Goal: Task Accomplishment & Management: Complete application form

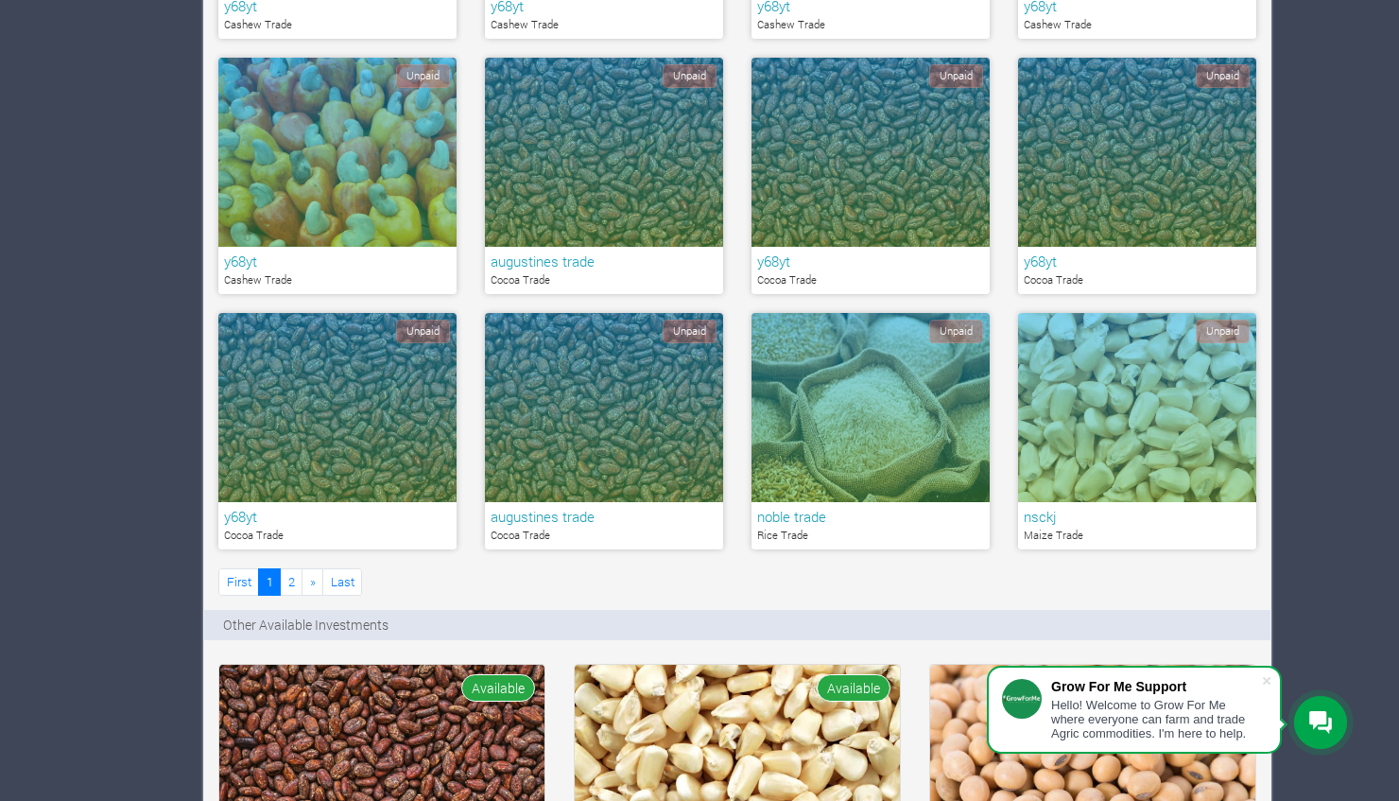
scroll to position [1306, 0]
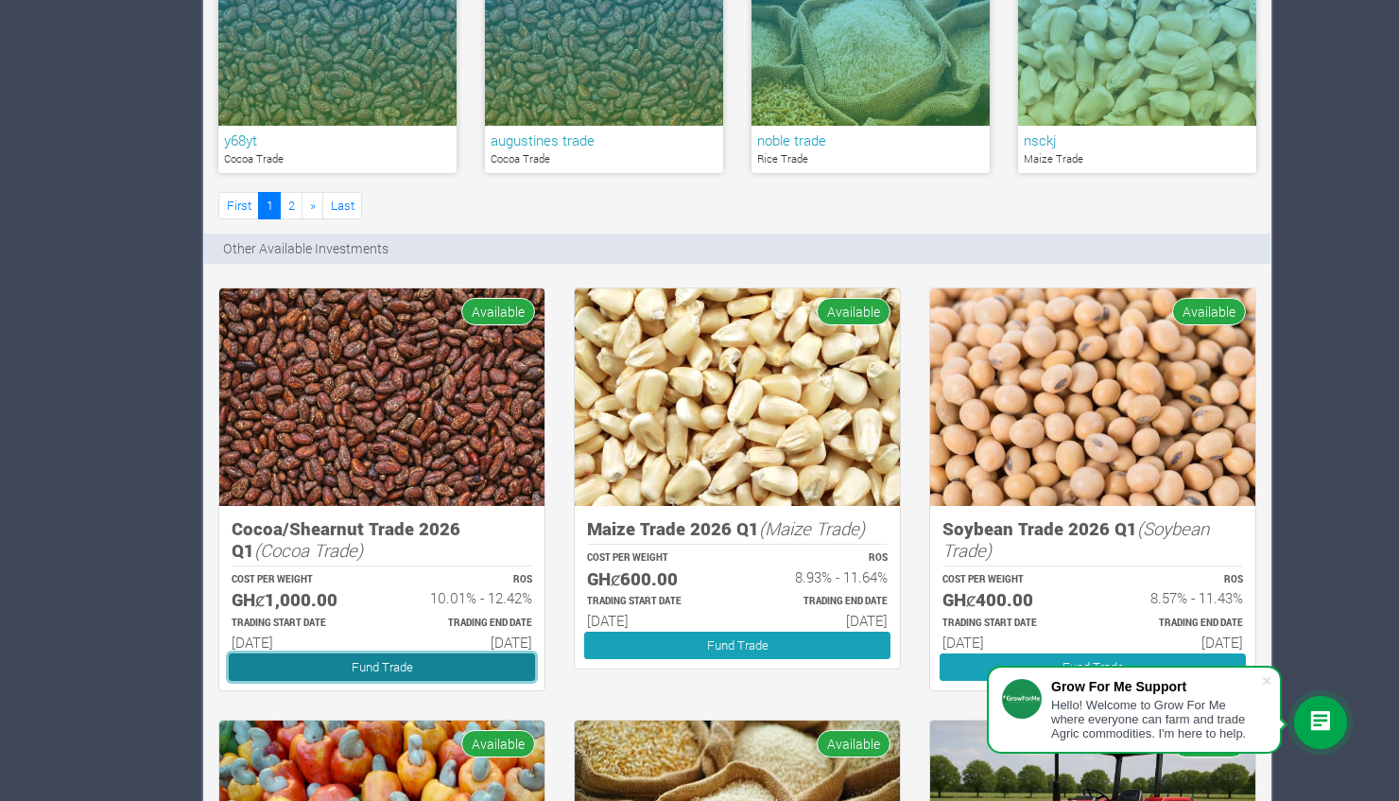
click at [445, 665] on link "Fund Trade" at bounding box center [382, 666] width 306 height 27
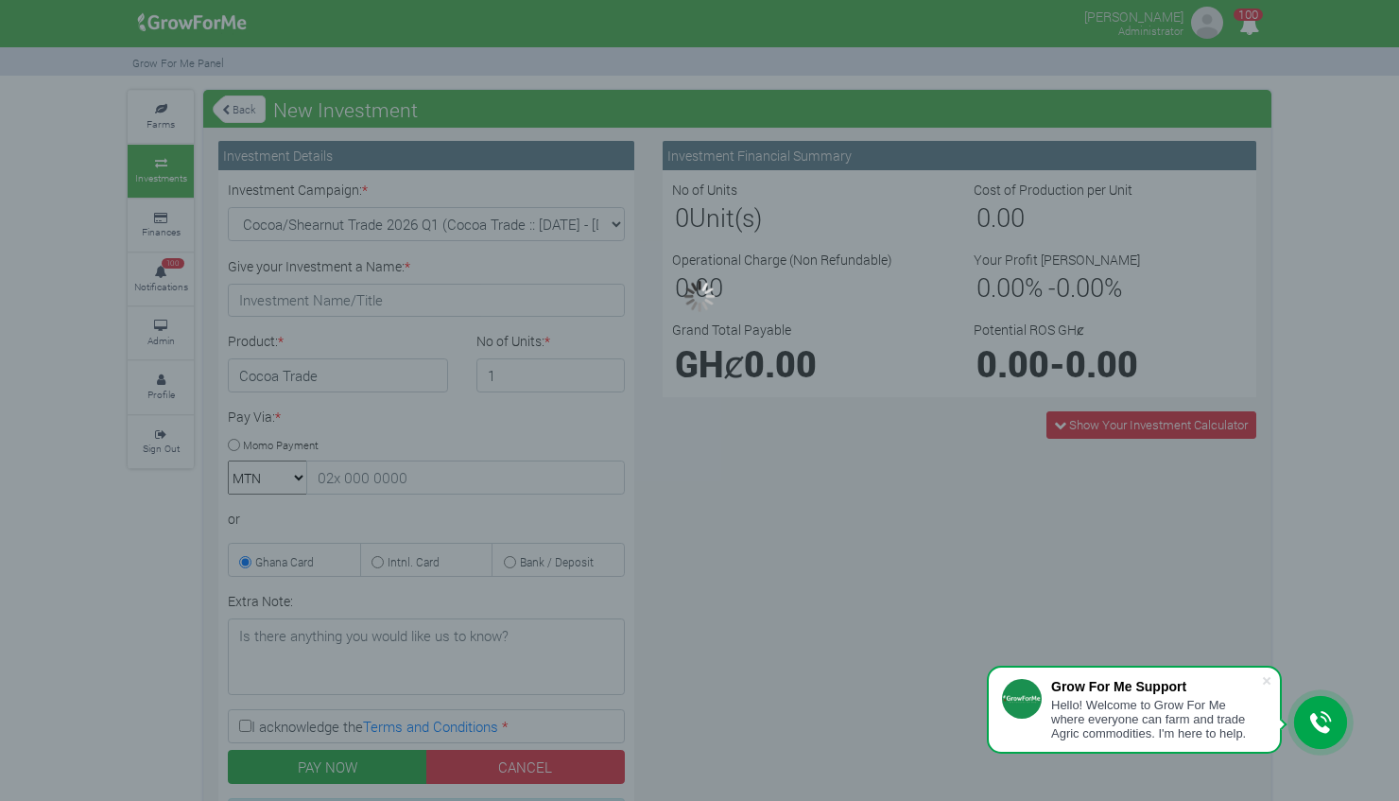
type input "1"
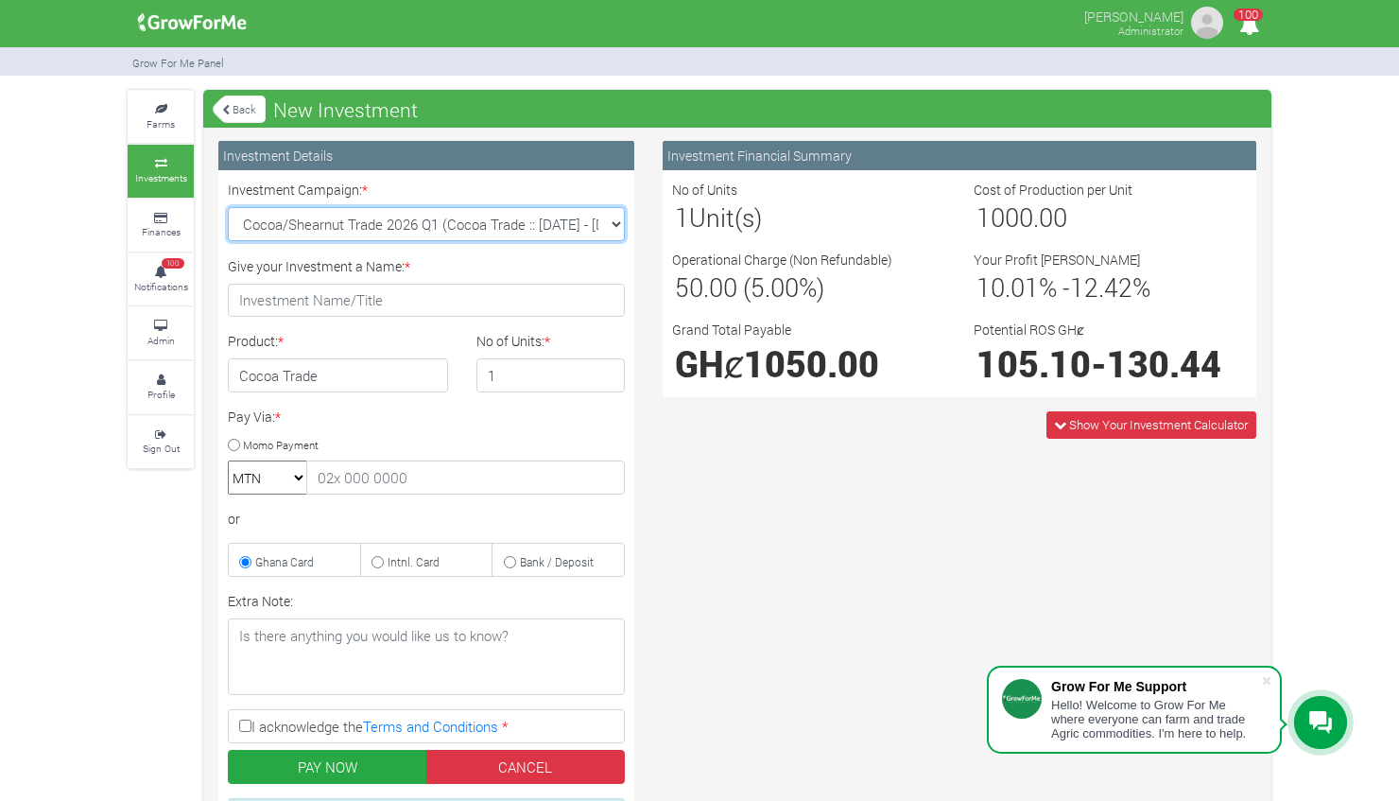
click at [604, 239] on select "Cocoa/Shearnut Trade 2026 Q1 (Cocoa Trade :: 01st Jan 2026 - 30th Jun 2026) Mai…" at bounding box center [426, 224] width 397 height 34
select select "50"
click at [228, 207] on select "Cocoa/Shearnut Trade 2026 Q1 (Cocoa Trade :: 01st Jan 2026 - 30th Jun 2026) Mai…" at bounding box center [426, 224] width 397 height 34
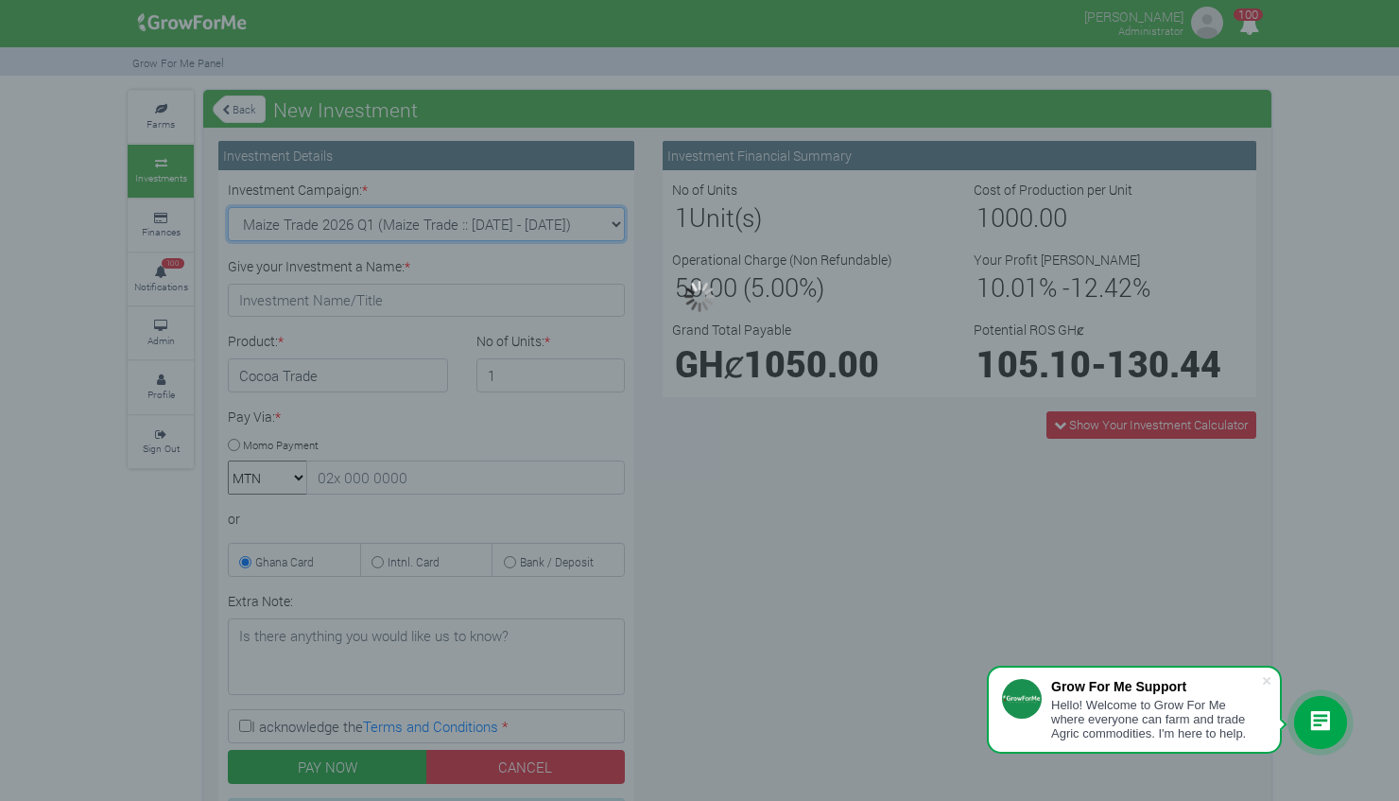
type input "1"
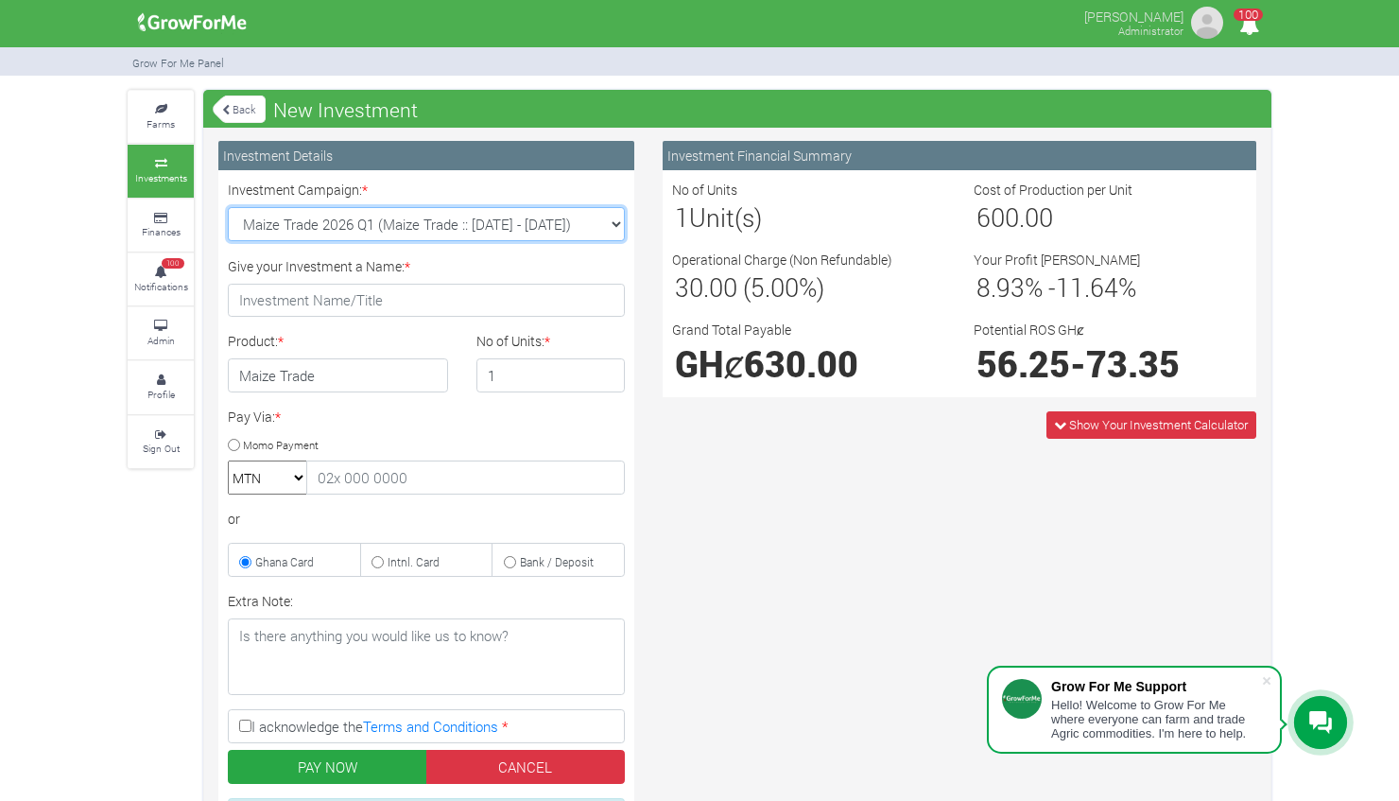
click at [603, 225] on select "Cocoa/Shearnut Trade 2026 Q1 (Cocoa Trade :: 01st Jan 2026 - 30th Jun 2026) Mai…" at bounding box center [426, 224] width 397 height 34
select select "42"
click at [228, 207] on select "Cocoa/Shearnut Trade 2026 Q1 (Cocoa Trade :: 01st Jan 2026 - 30th Jun 2026) Mai…" at bounding box center [426, 224] width 397 height 34
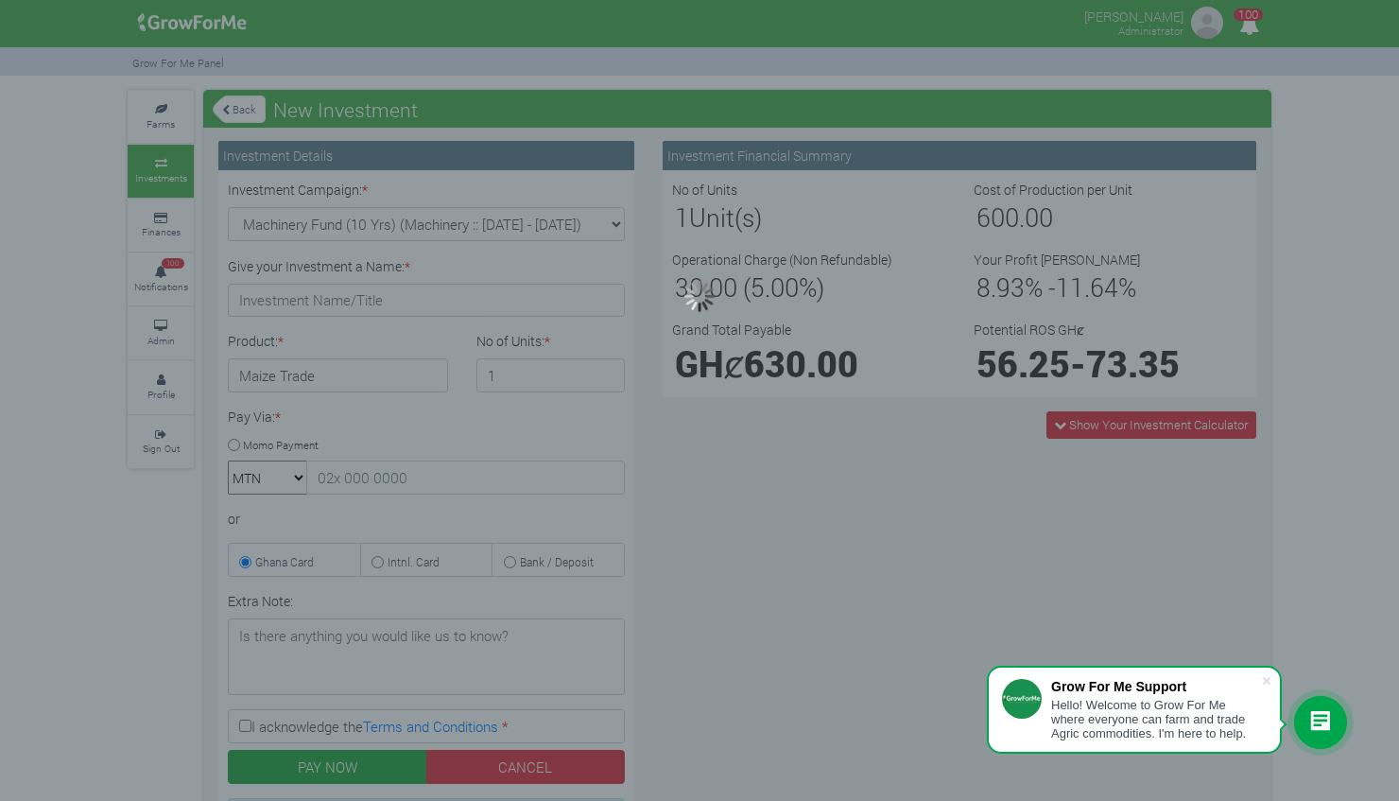
click at [617, 223] on div at bounding box center [699, 400] width 1399 height 801
type input "1"
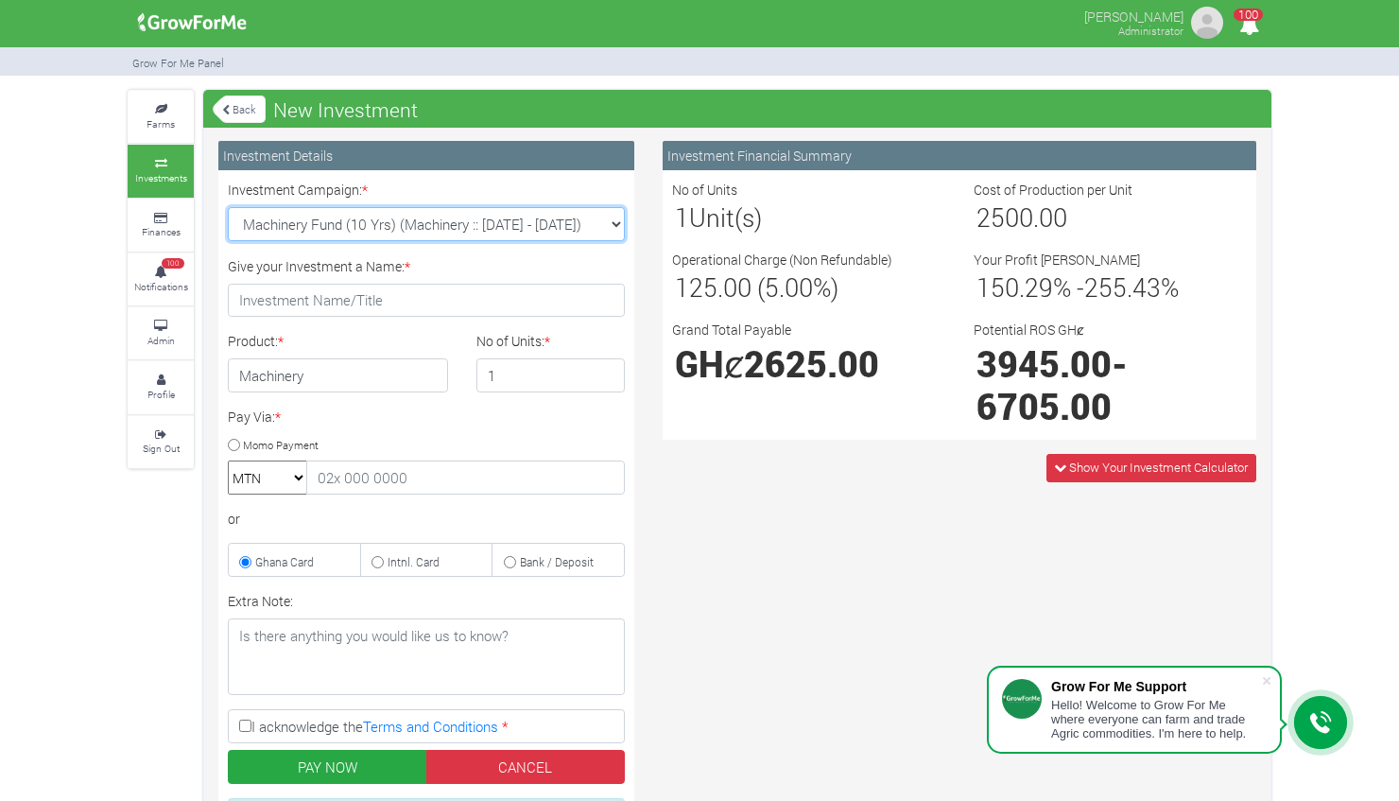
click at [602, 223] on select "Cocoa/Shearnut Trade 2026 Q1 (Cocoa Trade :: 01st Jan 2026 - 30th Jun 2026) Mai…" at bounding box center [426, 224] width 397 height 34
select select "51"
click at [228, 207] on select "Cocoa/Shearnut Trade 2026 Q1 (Cocoa Trade :: 01st Jan 2026 - 30th Jun 2026) Mai…" at bounding box center [426, 224] width 397 height 34
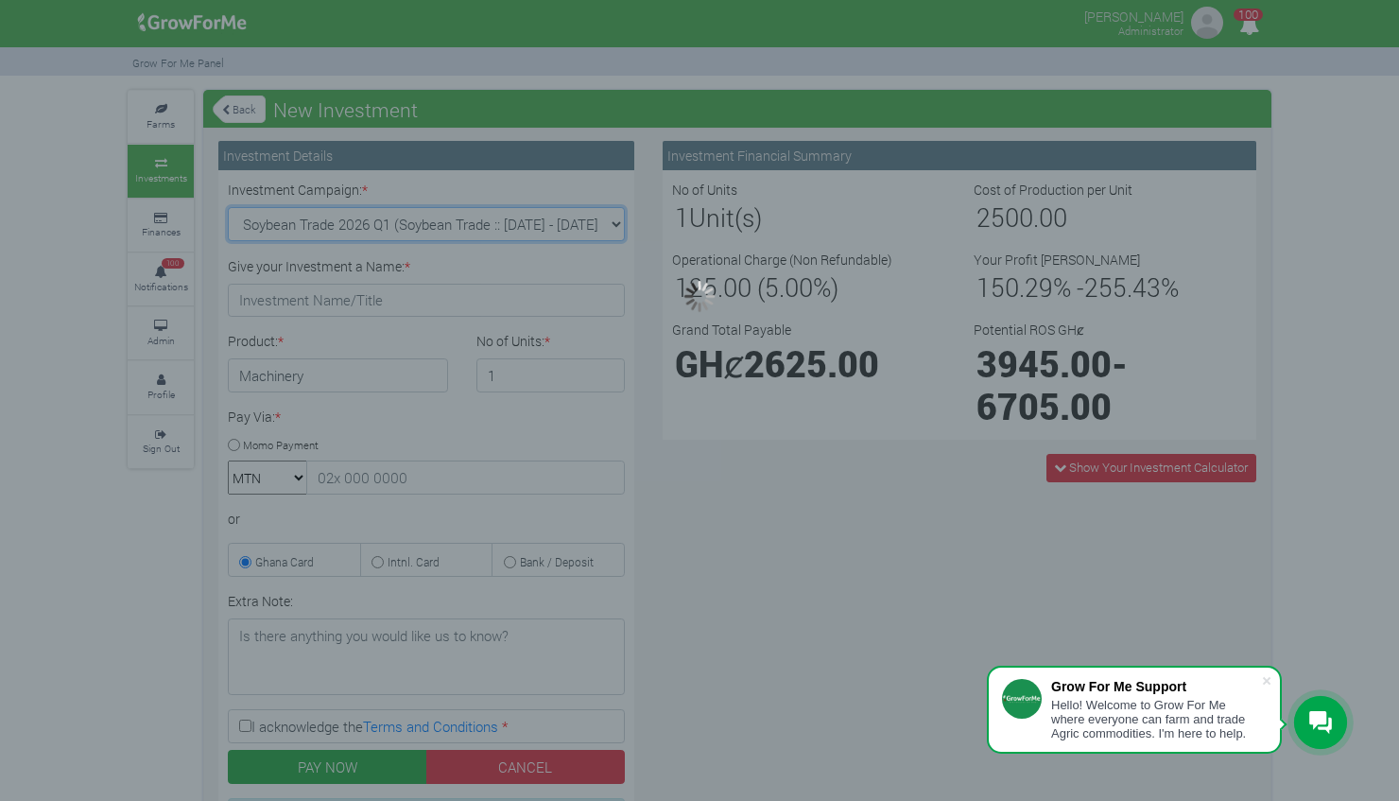
type input "1"
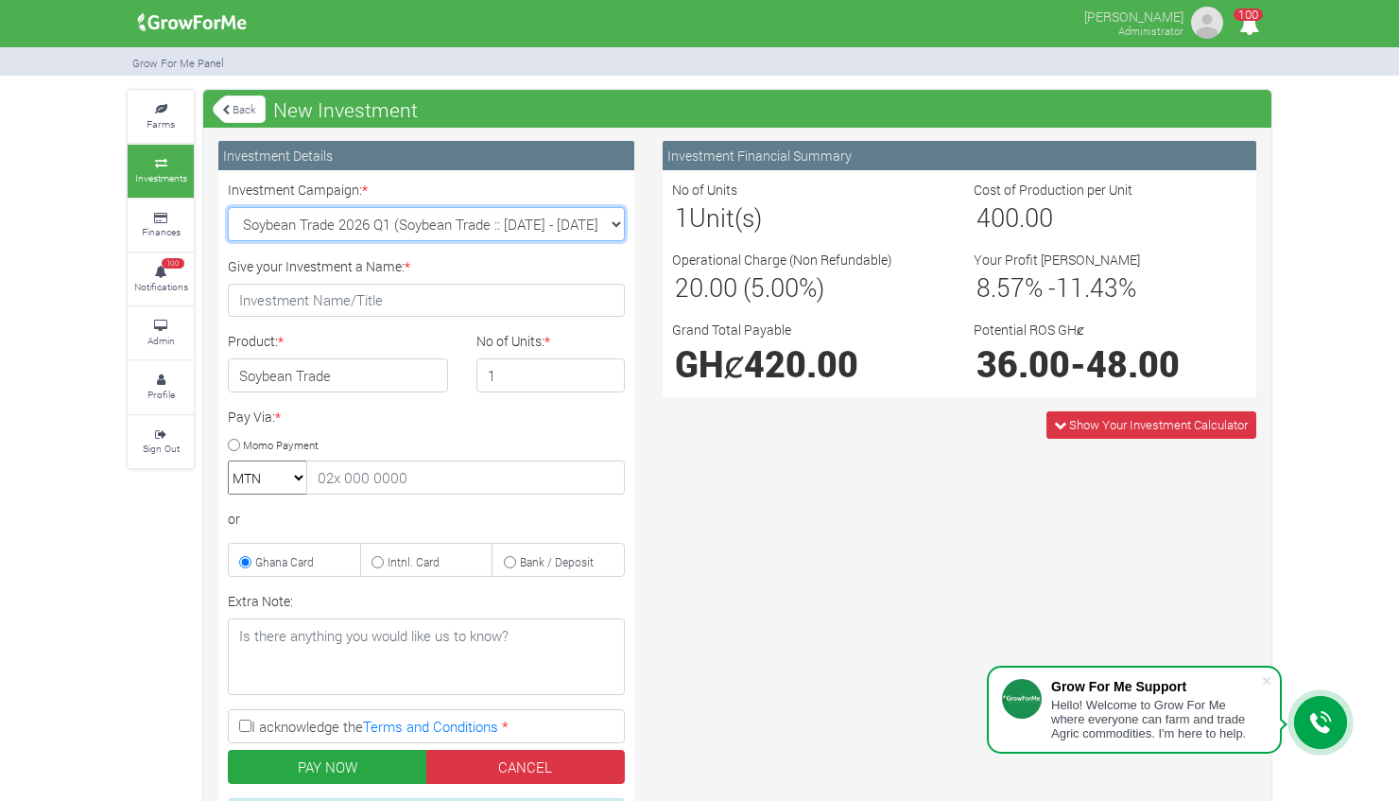
click at [622, 227] on select "Cocoa/Shearnut Trade 2026 Q1 (Cocoa Trade :: 01st Jan 2026 - 30th Jun 2026) Mai…" at bounding box center [426, 224] width 397 height 34
select select "52"
click at [228, 207] on select "Cocoa/Shearnut Trade 2026 Q1 (Cocoa Trade :: 01st Jan 2026 - 30th Jun 2026) Mai…" at bounding box center [426, 224] width 397 height 34
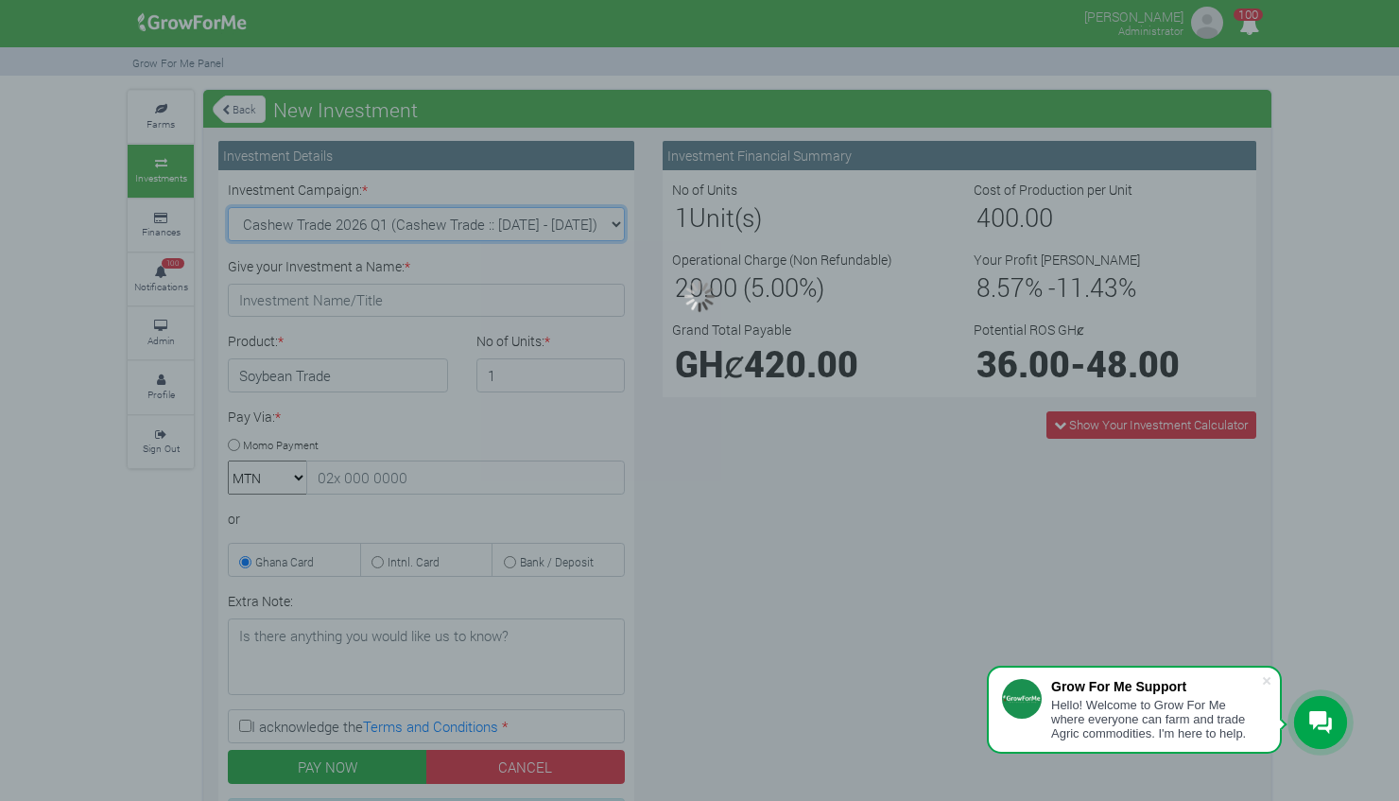
type input "1"
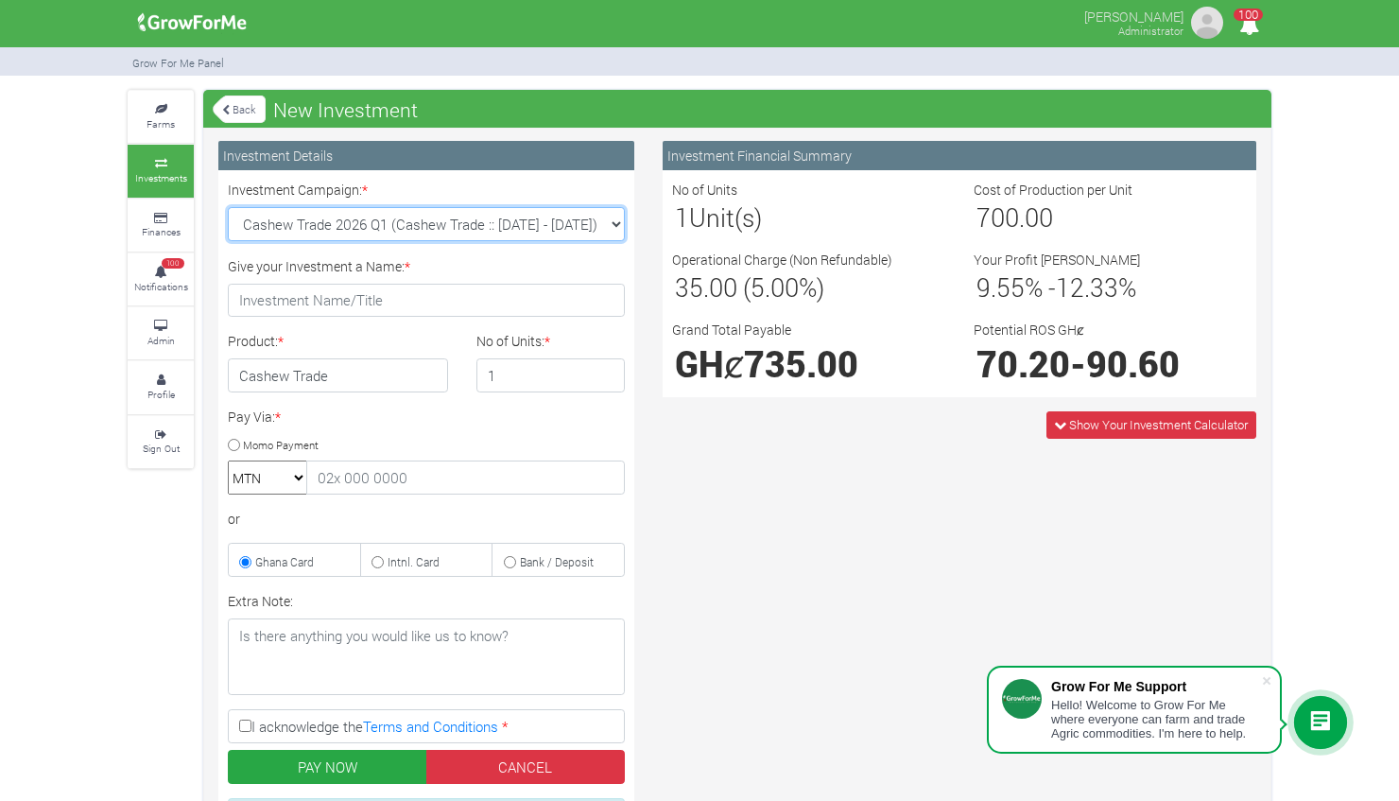
click at [620, 229] on select "Cocoa/Shearnut Trade 2026 Q1 (Cocoa Trade :: 01st Jan 2026 - 30th Jun 2026) Mai…" at bounding box center [426, 224] width 397 height 34
select select "53"
click at [228, 207] on select "Cocoa/Shearnut Trade 2026 Q1 (Cocoa Trade :: 01st Jan 2026 - 30th Jun 2026) Mai…" at bounding box center [426, 224] width 397 height 34
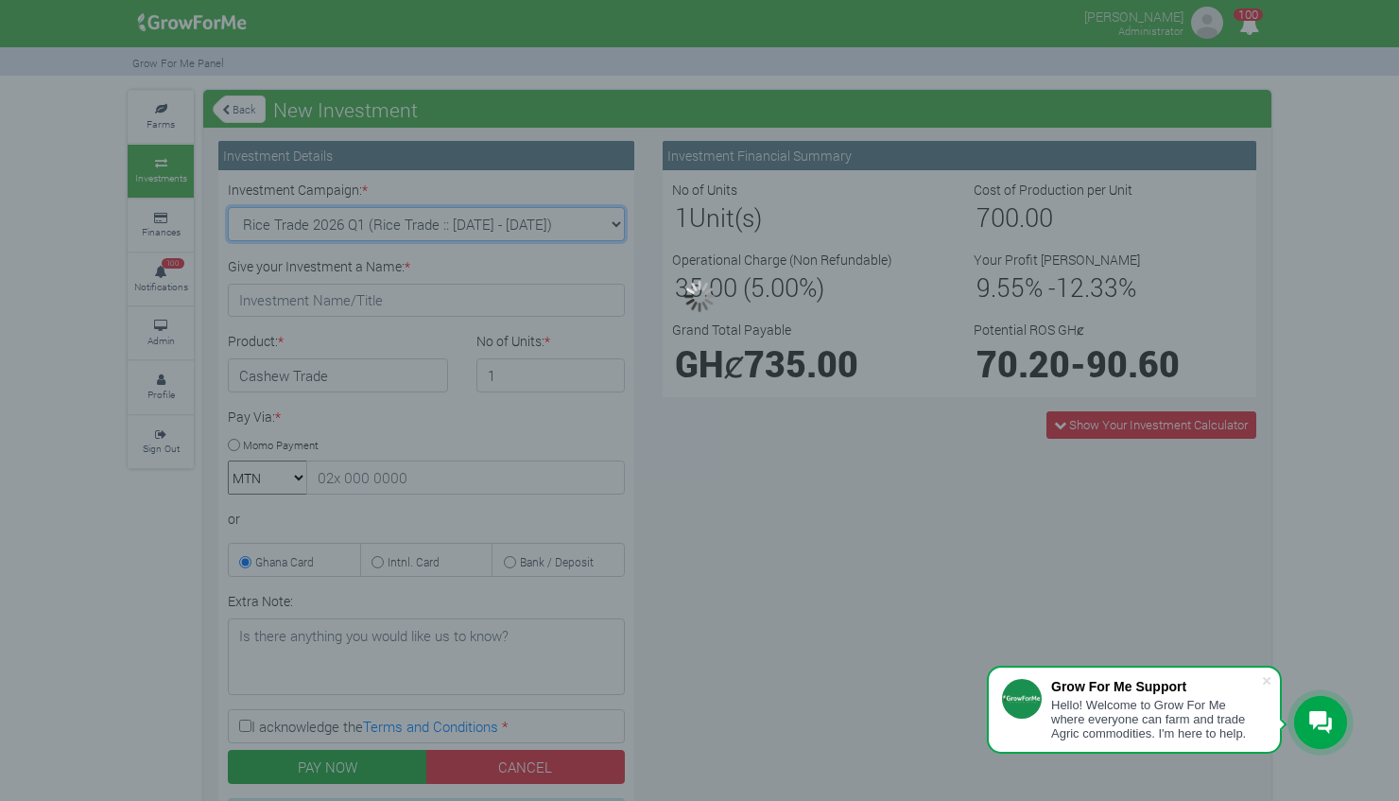
type input "1"
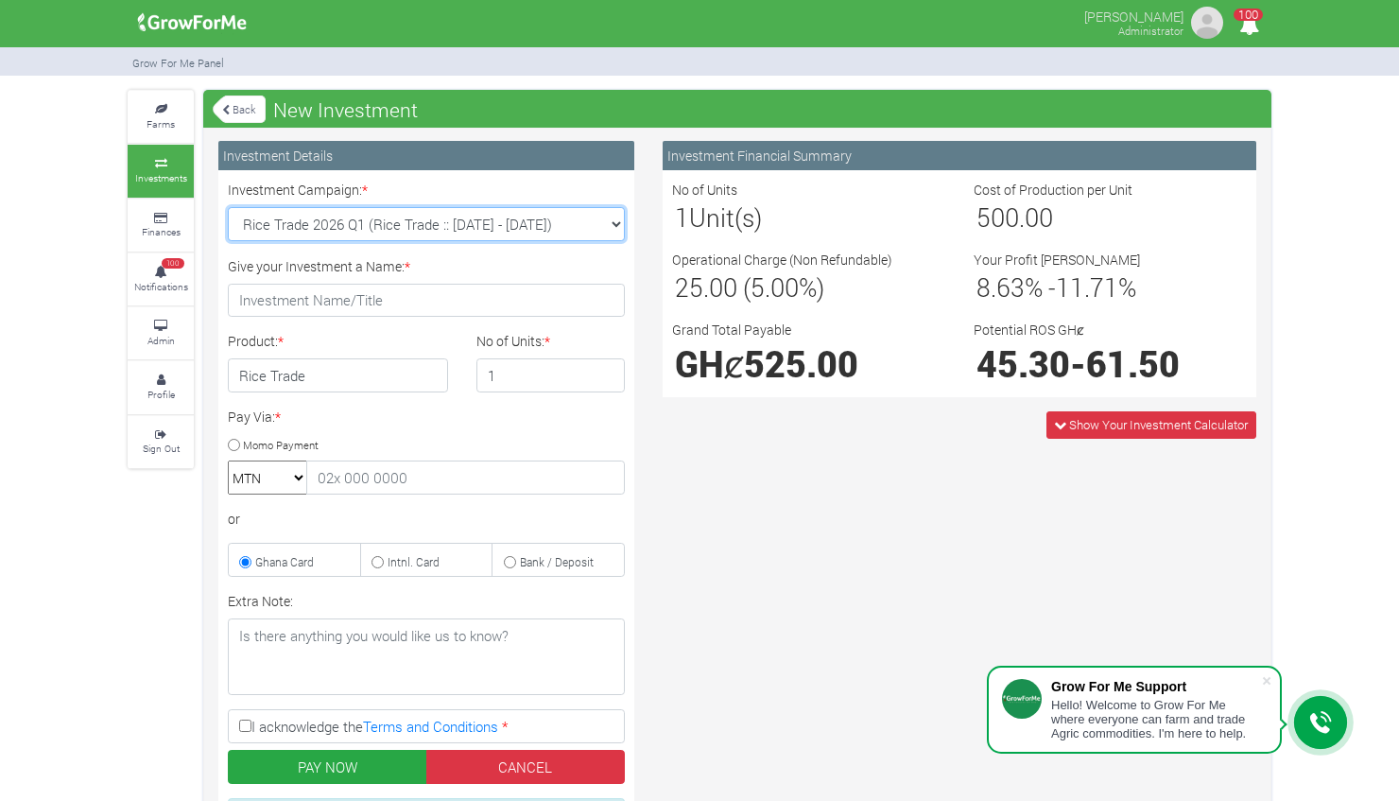
click at [619, 224] on select "Cocoa/Shearnut Trade 2026 Q1 (Cocoa Trade :: 01st Jan 2026 - 30th Jun 2026) Mai…" at bounding box center [426, 224] width 397 height 34
select select "54"
click at [228, 207] on select "Cocoa/Shearnut Trade 2026 Q1 (Cocoa Trade :: 01st Jan 2026 - 30th Jun 2026) Mai…" at bounding box center [426, 224] width 397 height 34
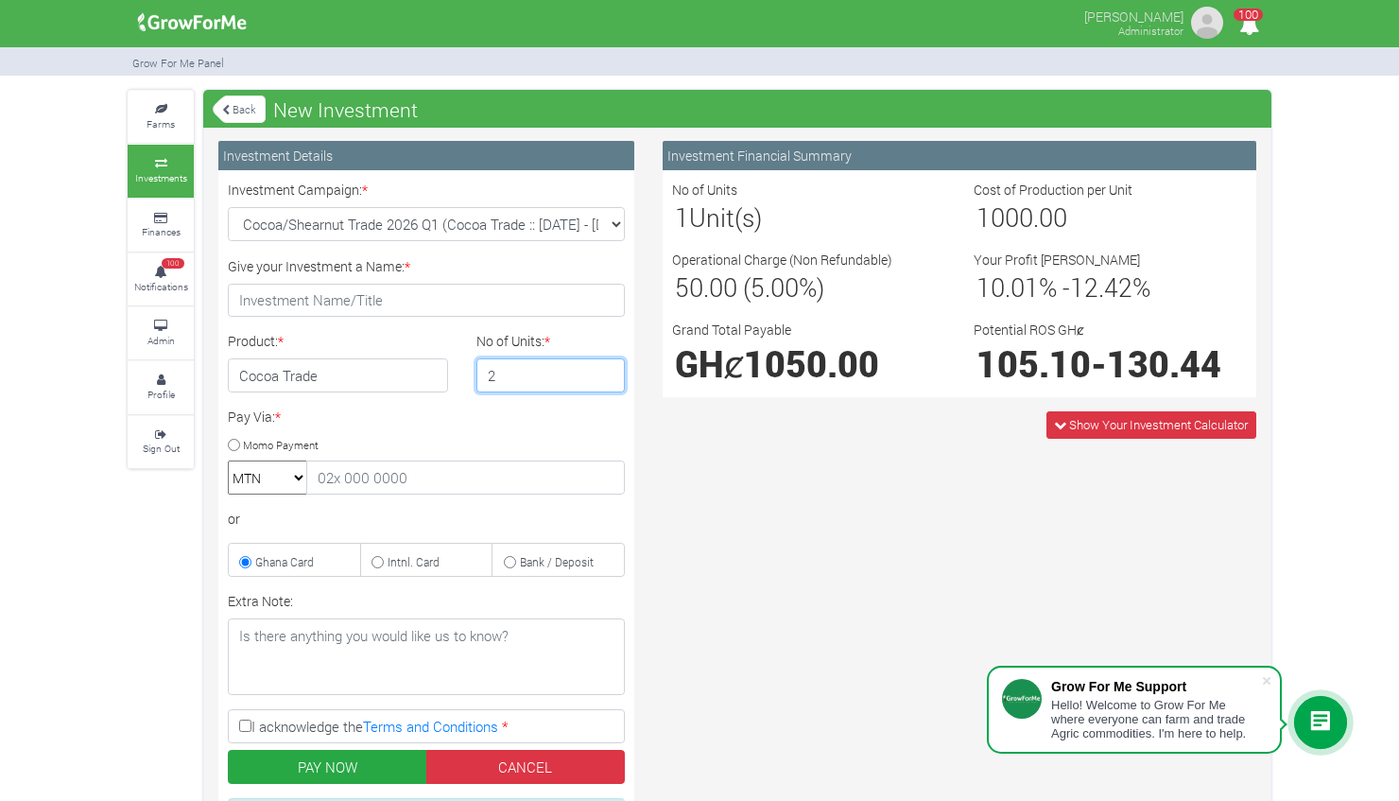
click at [603, 368] on input "2" at bounding box center [550, 375] width 149 height 34
click at [603, 368] on input "3" at bounding box center [550, 375] width 149 height 34
click at [603, 368] on input "4" at bounding box center [550, 375] width 149 height 34
type input "5"
click at [603, 368] on input "5" at bounding box center [550, 375] width 149 height 34
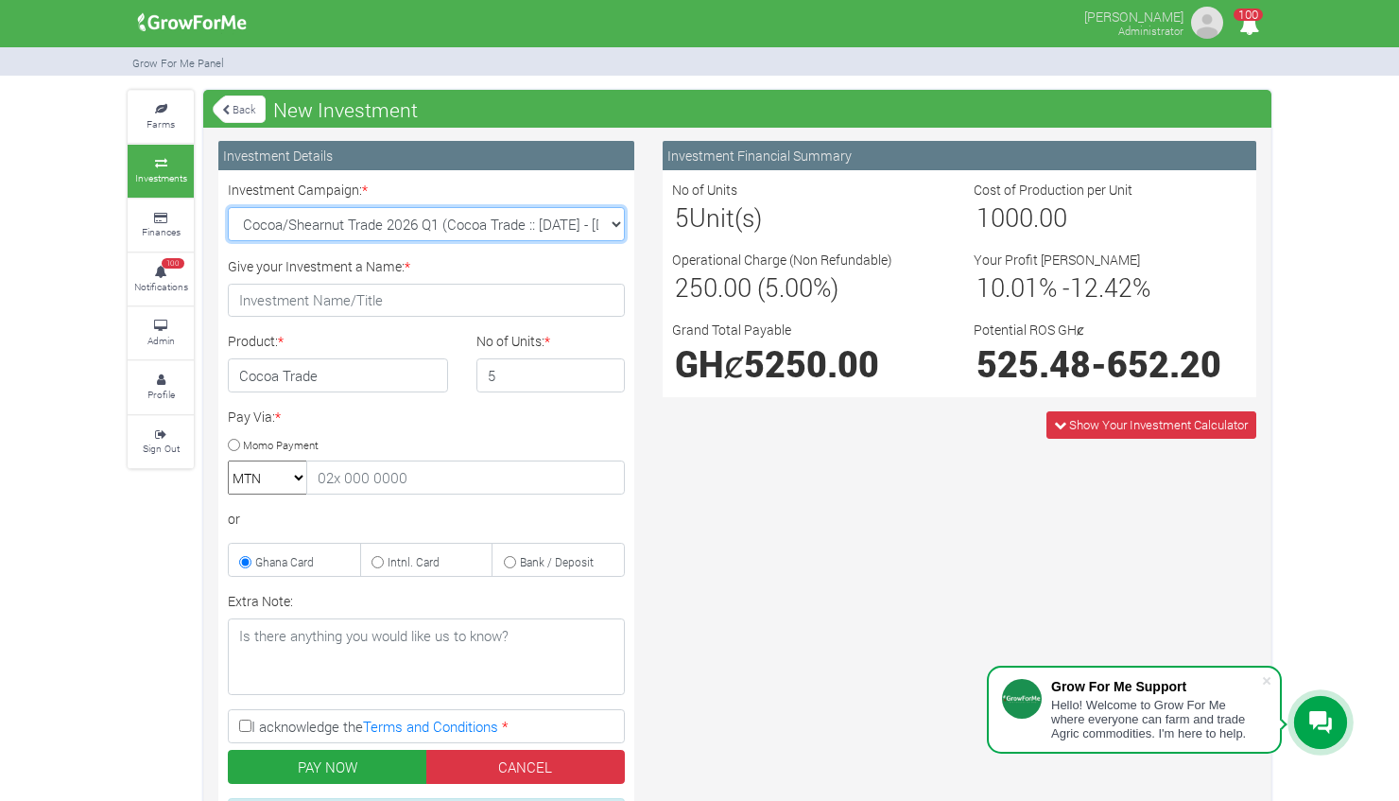
click at [614, 223] on select "Cocoa/Shearnut Trade 2026 Q1 (Cocoa Trade :: 01st Jan 2026 - 30th Jun 2026) Mai…" at bounding box center [426, 224] width 397 height 34
click at [611, 227] on select "Cocoa/Shearnut Trade 2026 Q1 (Cocoa Trade :: 01st Jan 2026 - 30th Jun 2026) Mai…" at bounding box center [426, 224] width 397 height 34
select select "50"
click at [228, 207] on select "Cocoa/Shearnut Trade 2026 Q1 (Cocoa Trade :: 01st Jan 2026 - 30th Jun 2026) Mai…" at bounding box center [426, 224] width 397 height 34
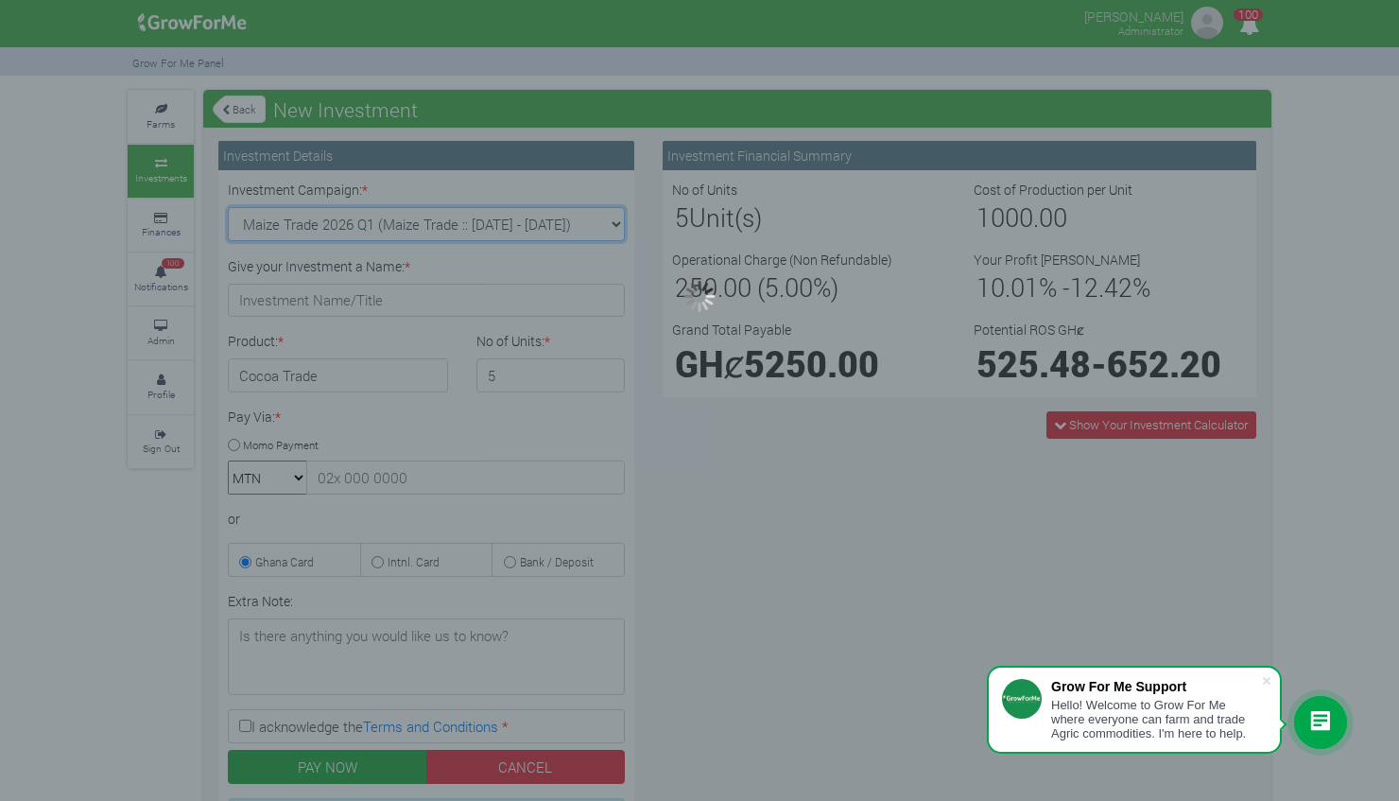
type input "1"
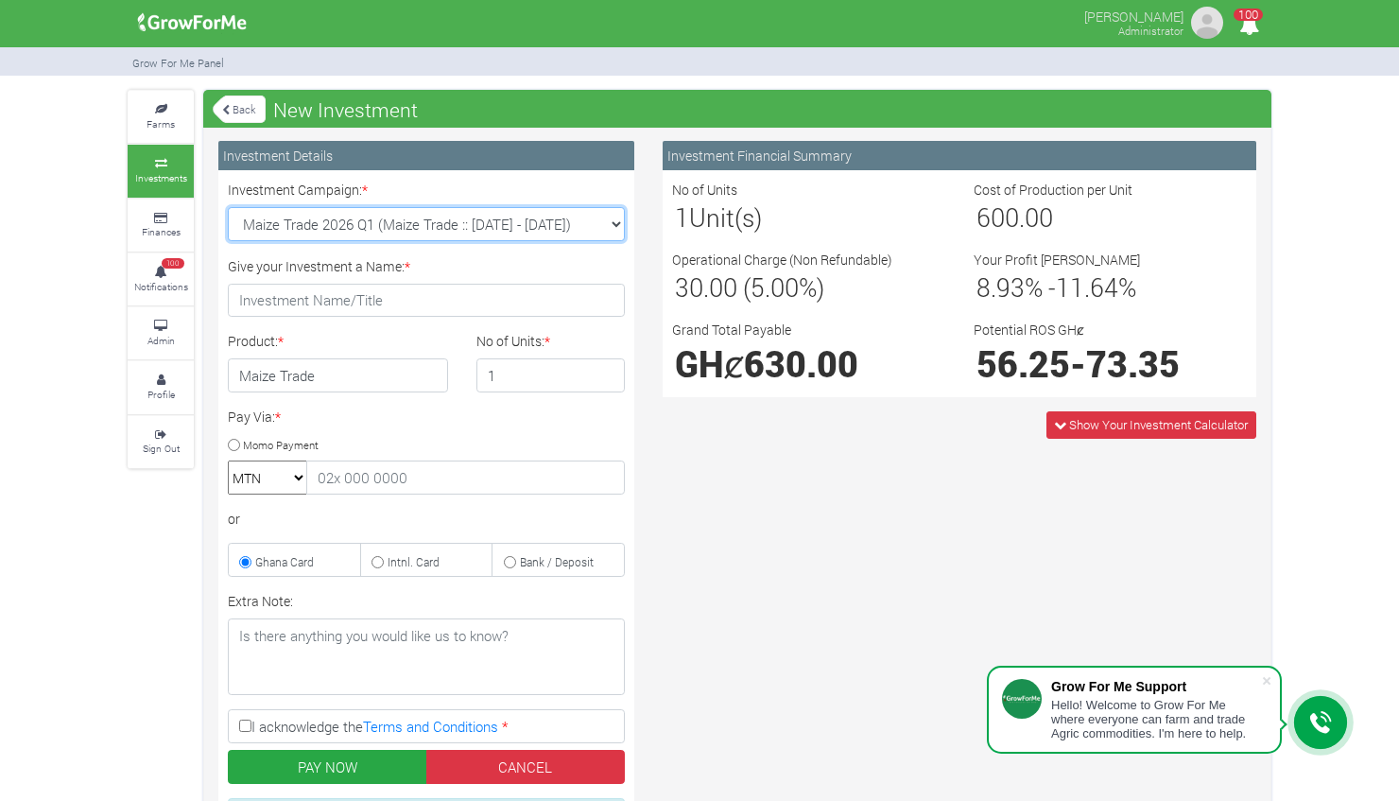
click at [617, 222] on select "Cocoa/Shearnut Trade 2026 Q1 (Cocoa Trade :: 01st Jan 2026 - 30th Jun 2026) Mai…" at bounding box center [426, 224] width 397 height 34
select select "51"
click at [228, 207] on select "Cocoa/Shearnut Trade 2026 Q1 (Cocoa Trade :: 01st Jan 2026 - 30th Jun 2026) Mai…" at bounding box center [426, 224] width 397 height 34
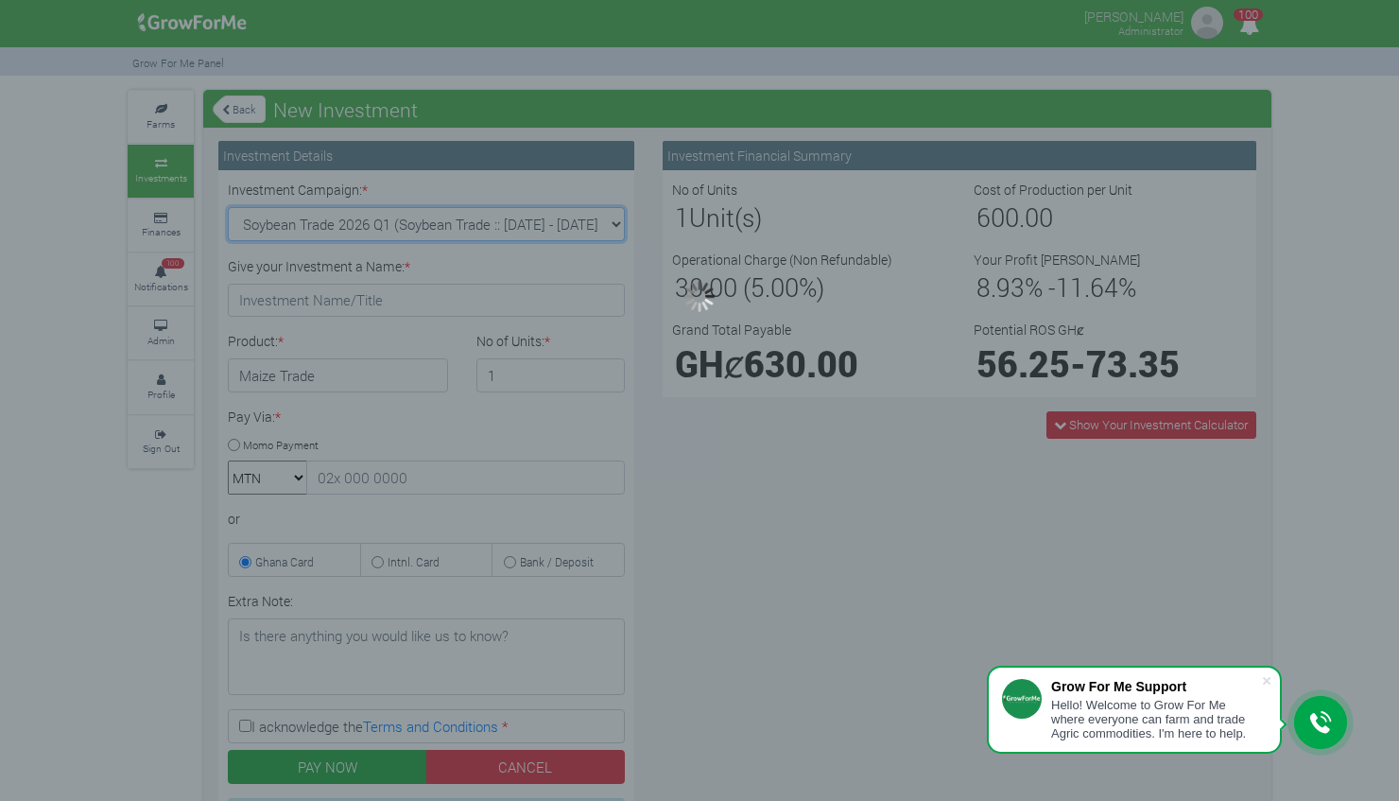
type input "1"
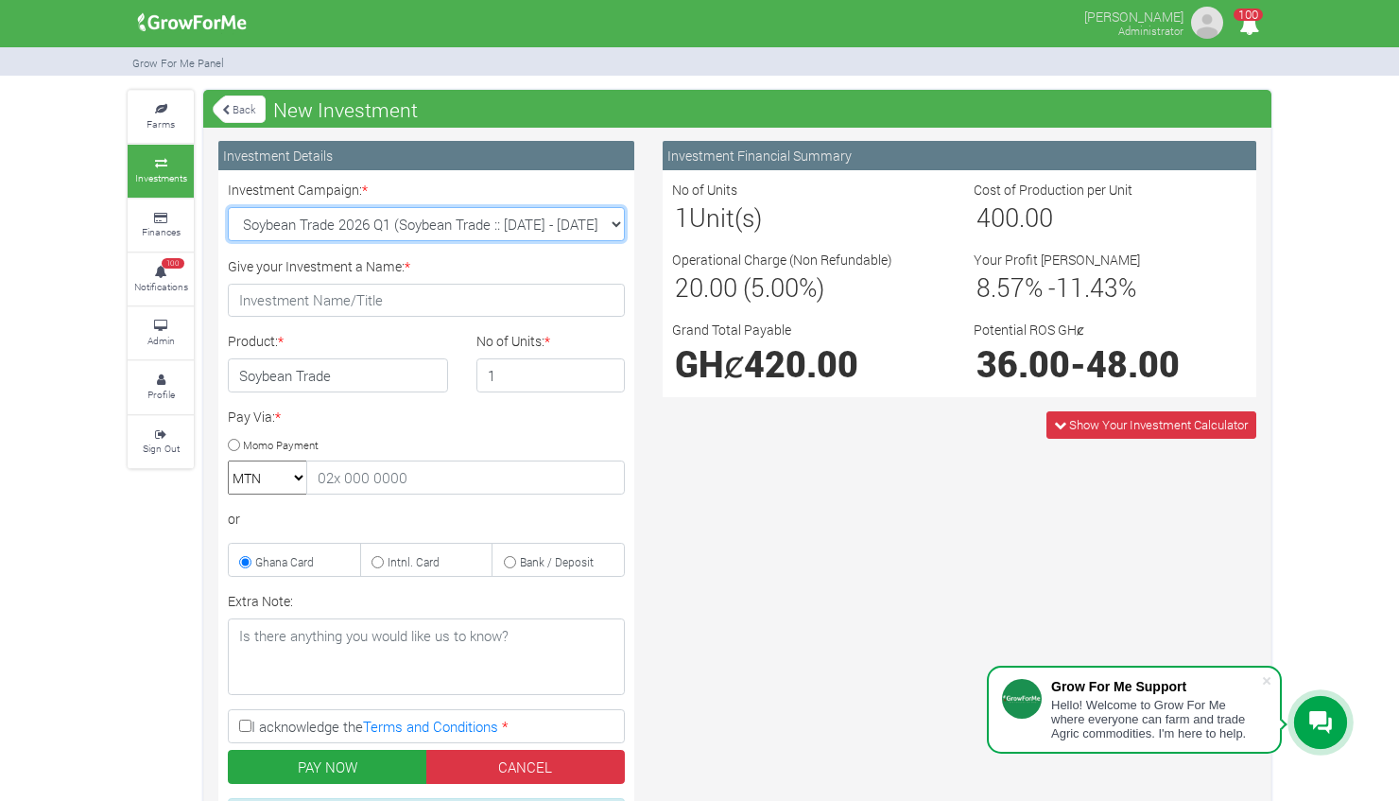
click at [614, 214] on select "Cocoa/Shearnut Trade 2026 Q1 (Cocoa Trade :: 01st Jan 2026 - 30th Jun 2026) Mai…" at bounding box center [426, 224] width 397 height 34
select select "53"
click at [228, 207] on select "Cocoa/Shearnut Trade 2026 Q1 (Cocoa Trade :: 01st Jan 2026 - 30th Jun 2026) Mai…" at bounding box center [426, 224] width 397 height 34
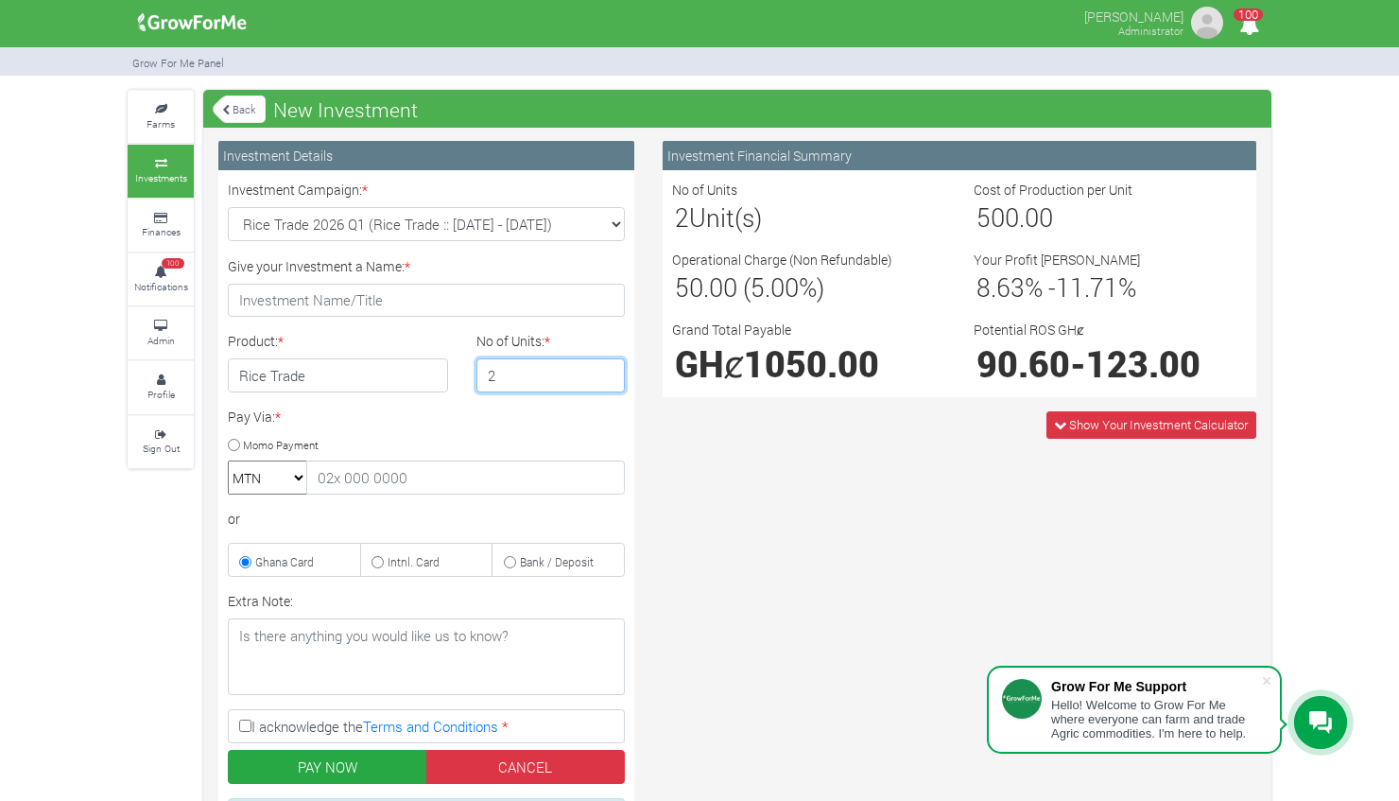
click at [606, 371] on input "2" at bounding box center [550, 375] width 149 height 34
type input "3"
click at [606, 371] on input "3" at bounding box center [550, 375] width 149 height 34
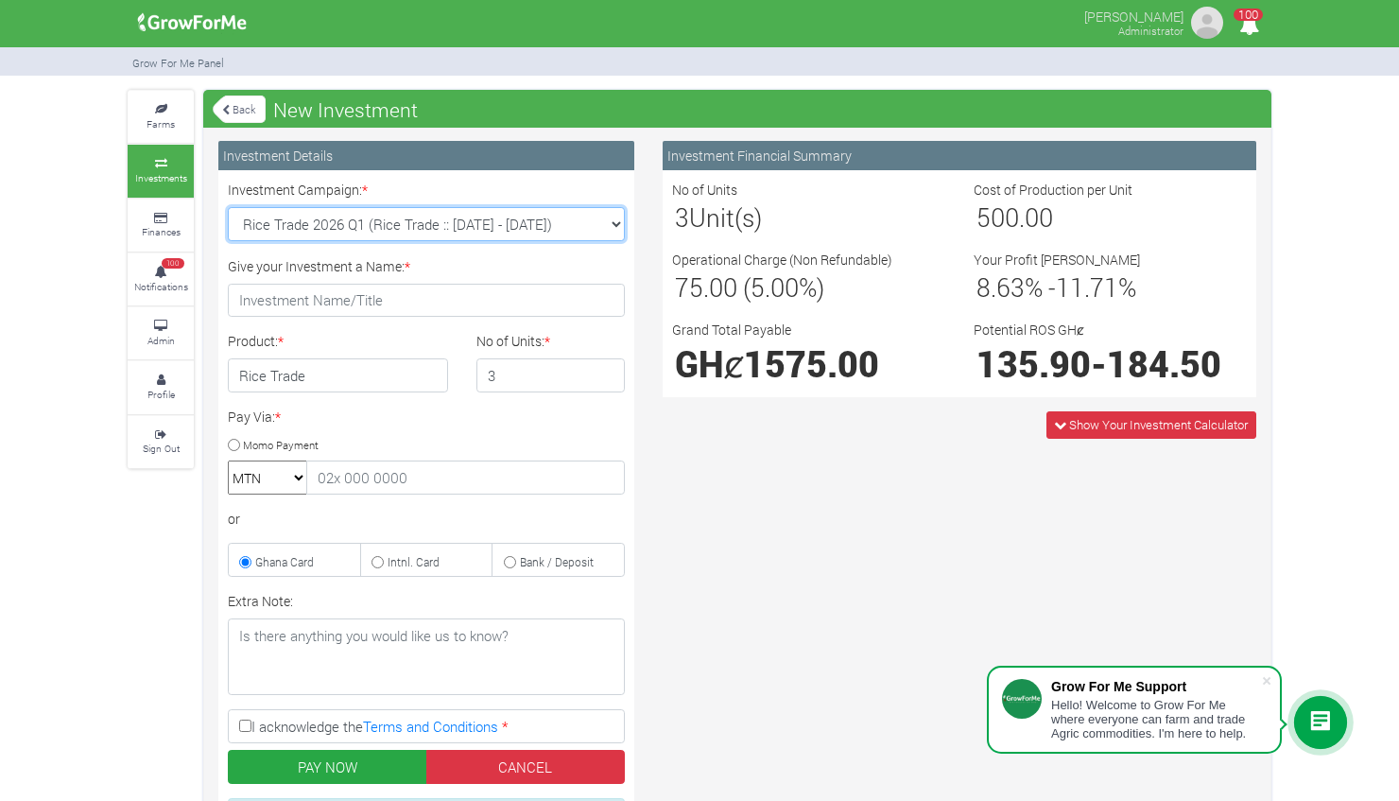
click at [618, 221] on select "Cocoa/Shearnut Trade 2026 Q1 (Cocoa Trade :: 01st Jan 2026 - 30th Jun 2026) Mai…" at bounding box center [426, 224] width 397 height 34
select select "54"
click at [228, 207] on select "Cocoa/Shearnut Trade 2026 Q1 (Cocoa Trade :: 01st Jan 2026 - 30th Jun 2026) Mai…" at bounding box center [426, 224] width 397 height 34
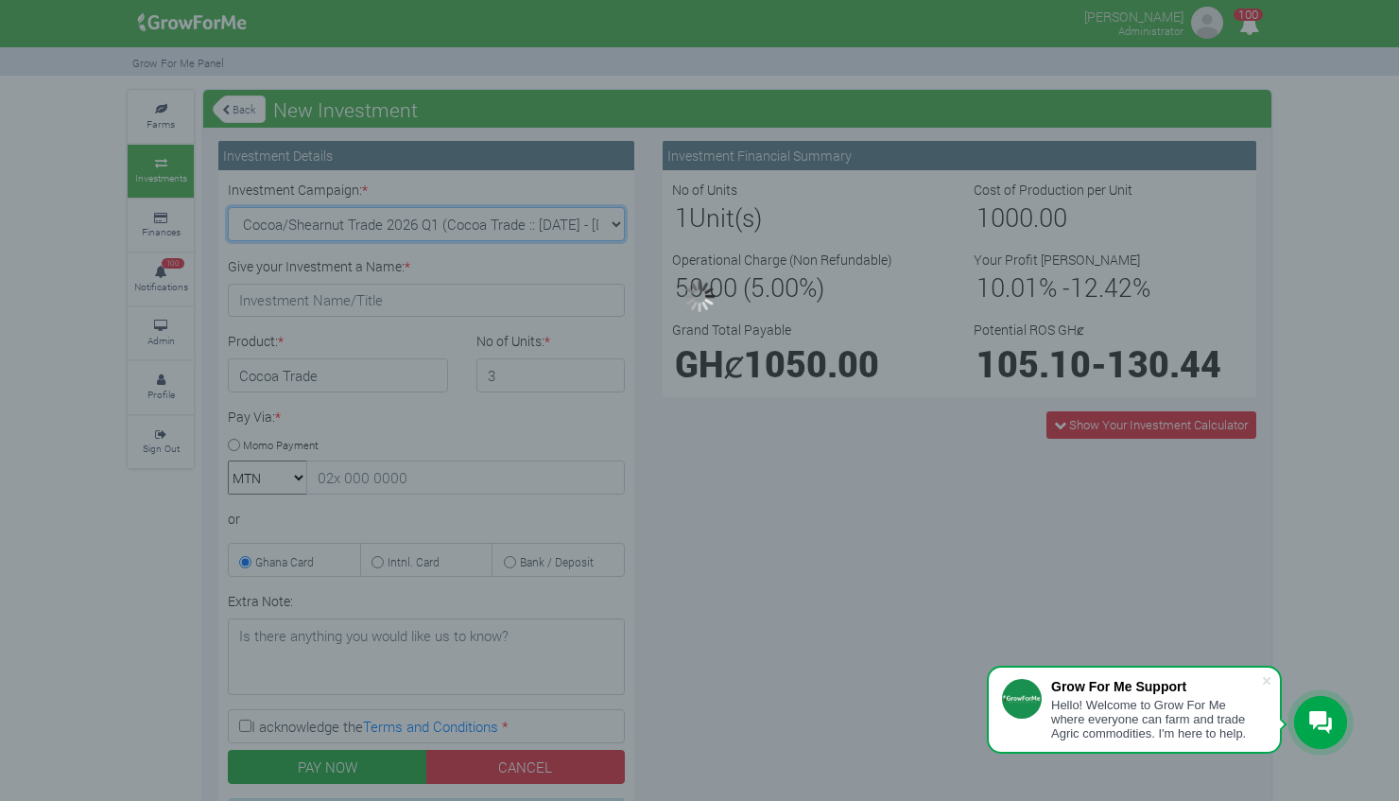
type input "1"
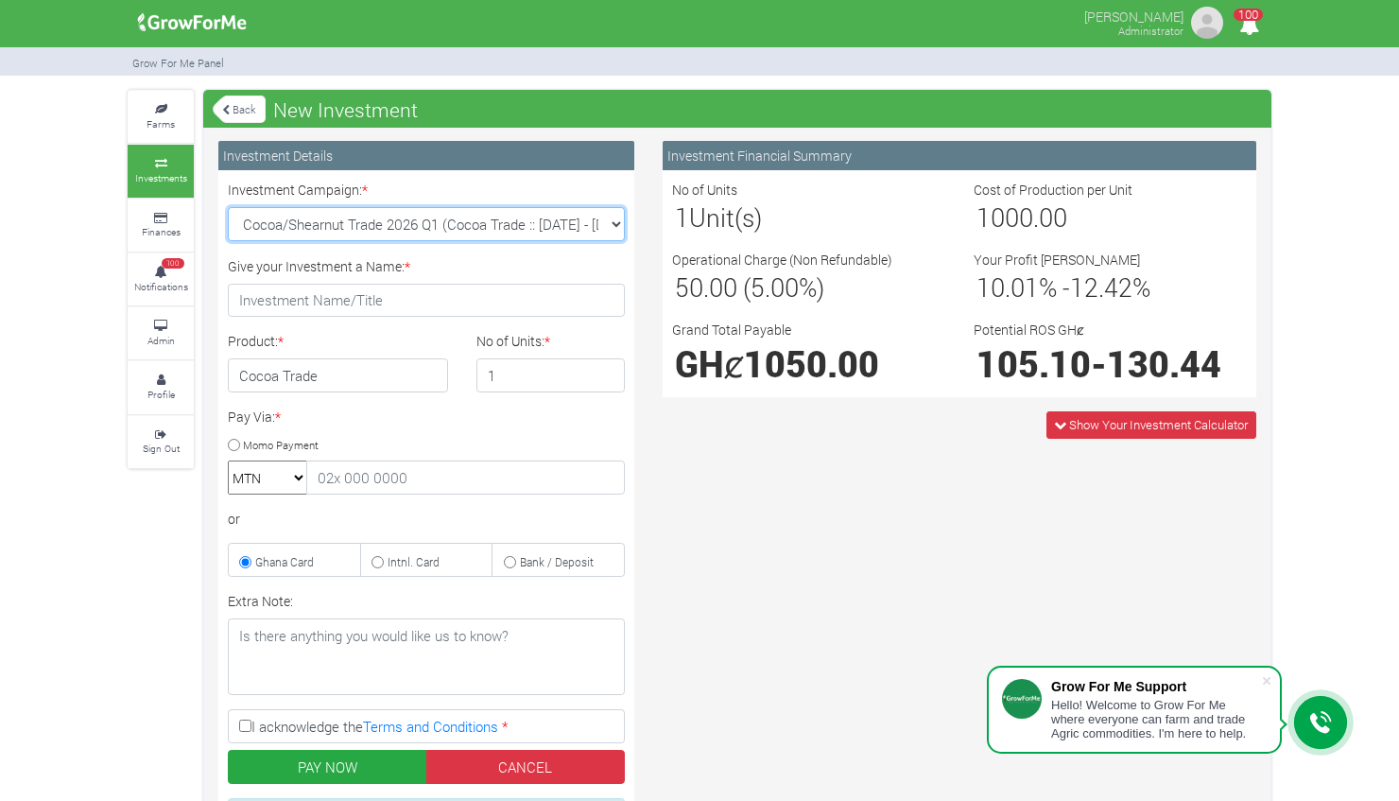
click at [614, 220] on select "Cocoa/Shearnut Trade 2026 Q1 (Cocoa Trade :: 01st Jan 2026 - 30th Jun 2026) Mai…" at bounding box center [426, 224] width 397 height 34
select select "50"
click at [228, 207] on select "Cocoa/Shearnut Trade 2026 Q1 (Cocoa Trade :: 01st Jan 2026 - 30th Jun 2026) Mai…" at bounding box center [426, 224] width 397 height 34
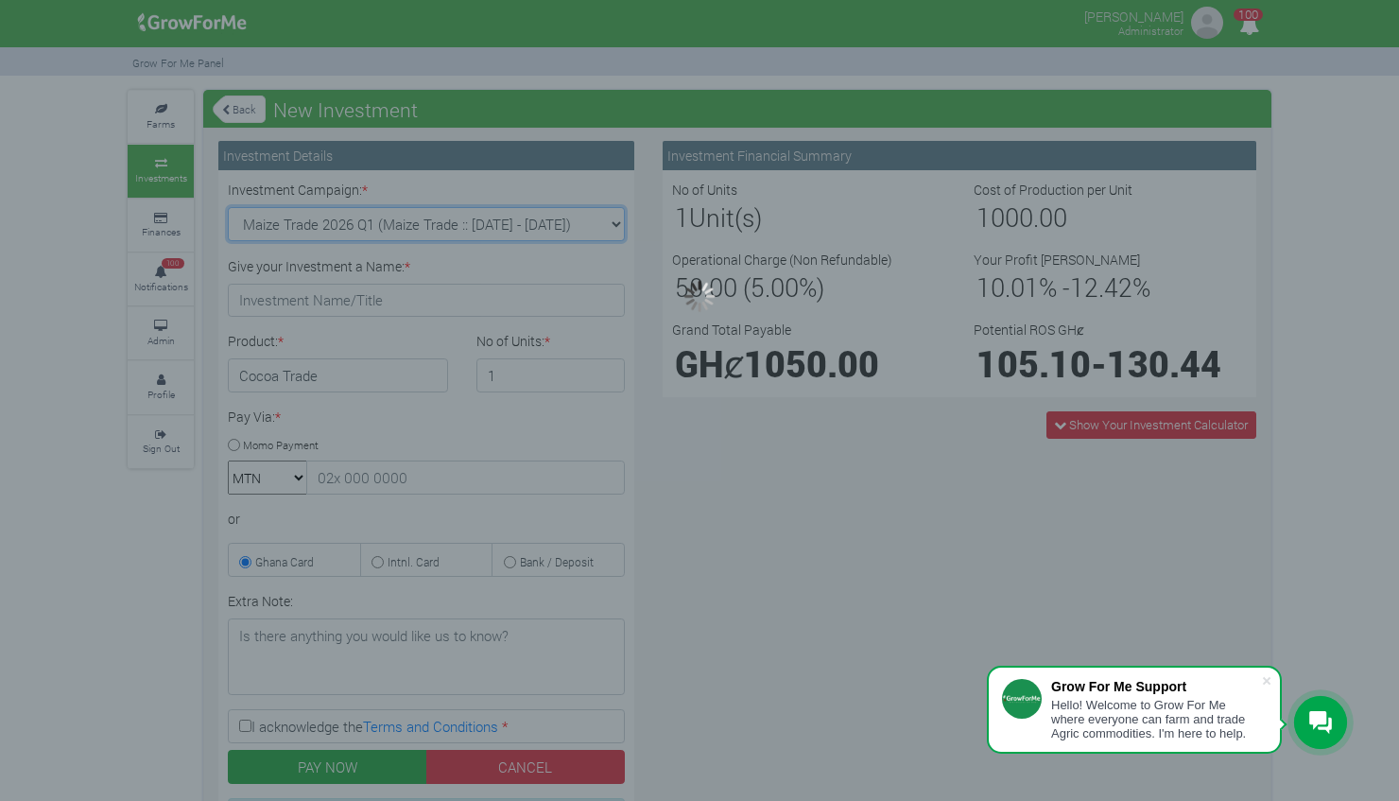
type input "1"
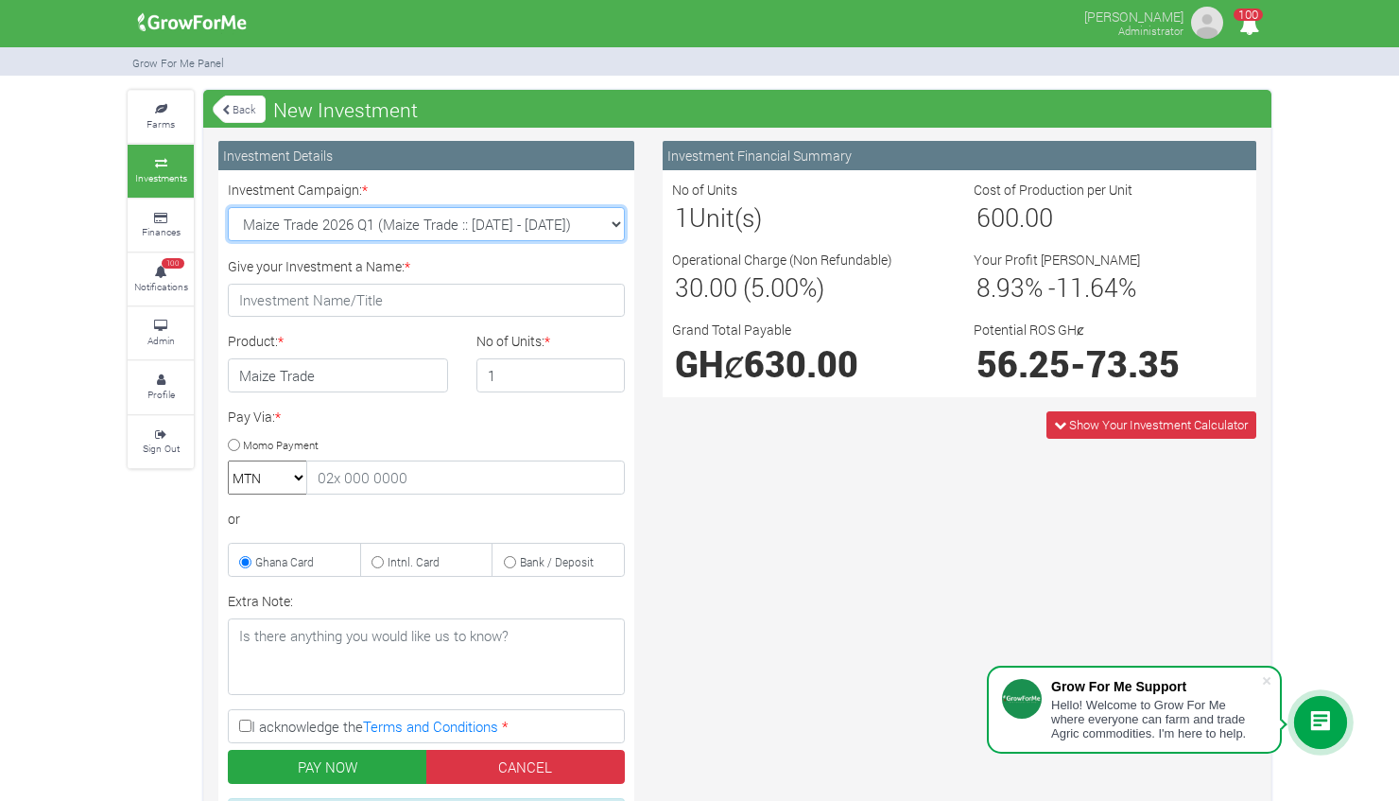
click at [609, 222] on select "Cocoa/Shearnut Trade 2026 Q1 (Cocoa Trade :: 01st Jan 2026 - 30th Jun 2026) Mai…" at bounding box center [426, 224] width 397 height 34
select select "52"
click at [228, 207] on select "Cocoa/Shearnut Trade 2026 Q1 (Cocoa Trade :: 01st Jan 2026 - 30th Jun 2026) Mai…" at bounding box center [426, 224] width 397 height 34
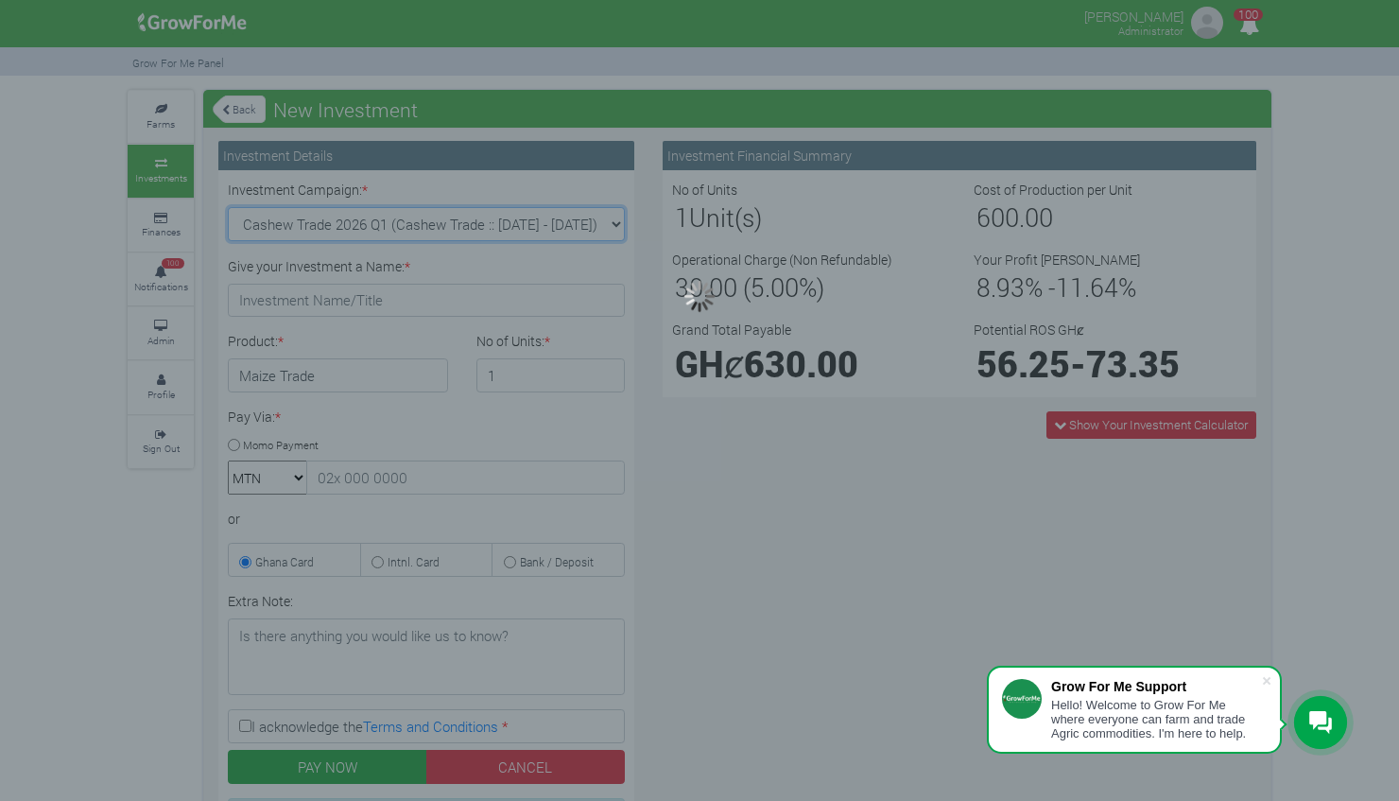
type input "1"
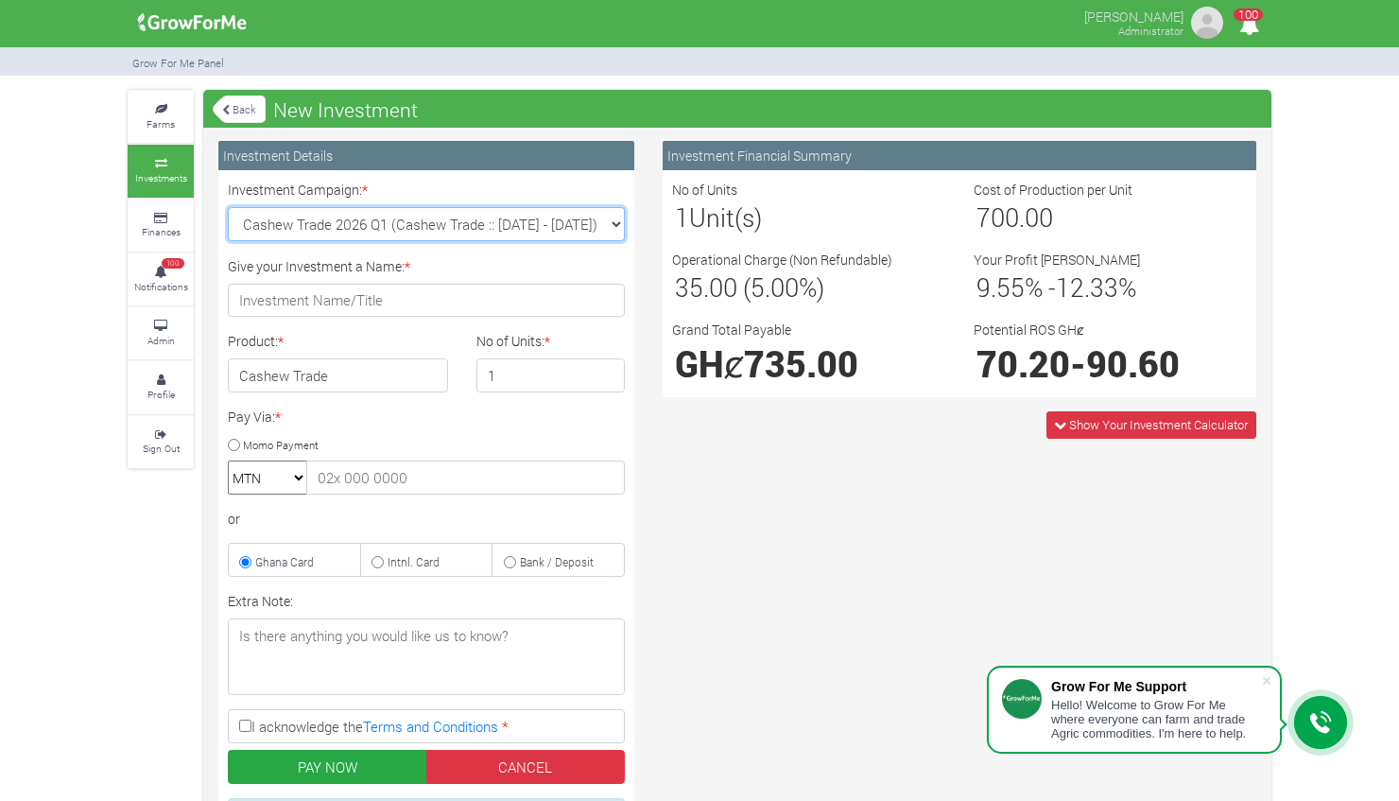
click at [619, 225] on select "Cocoa/Shearnut Trade 2026 Q1 (Cocoa Trade :: 01st Jan 2026 - 30th Jun 2026) Mai…" at bounding box center [426, 224] width 397 height 34
select select "51"
click at [228, 207] on select "Cocoa/Shearnut Trade 2026 Q1 (Cocoa Trade :: 01st Jan 2026 - 30th Jun 2026) Mai…" at bounding box center [426, 224] width 397 height 34
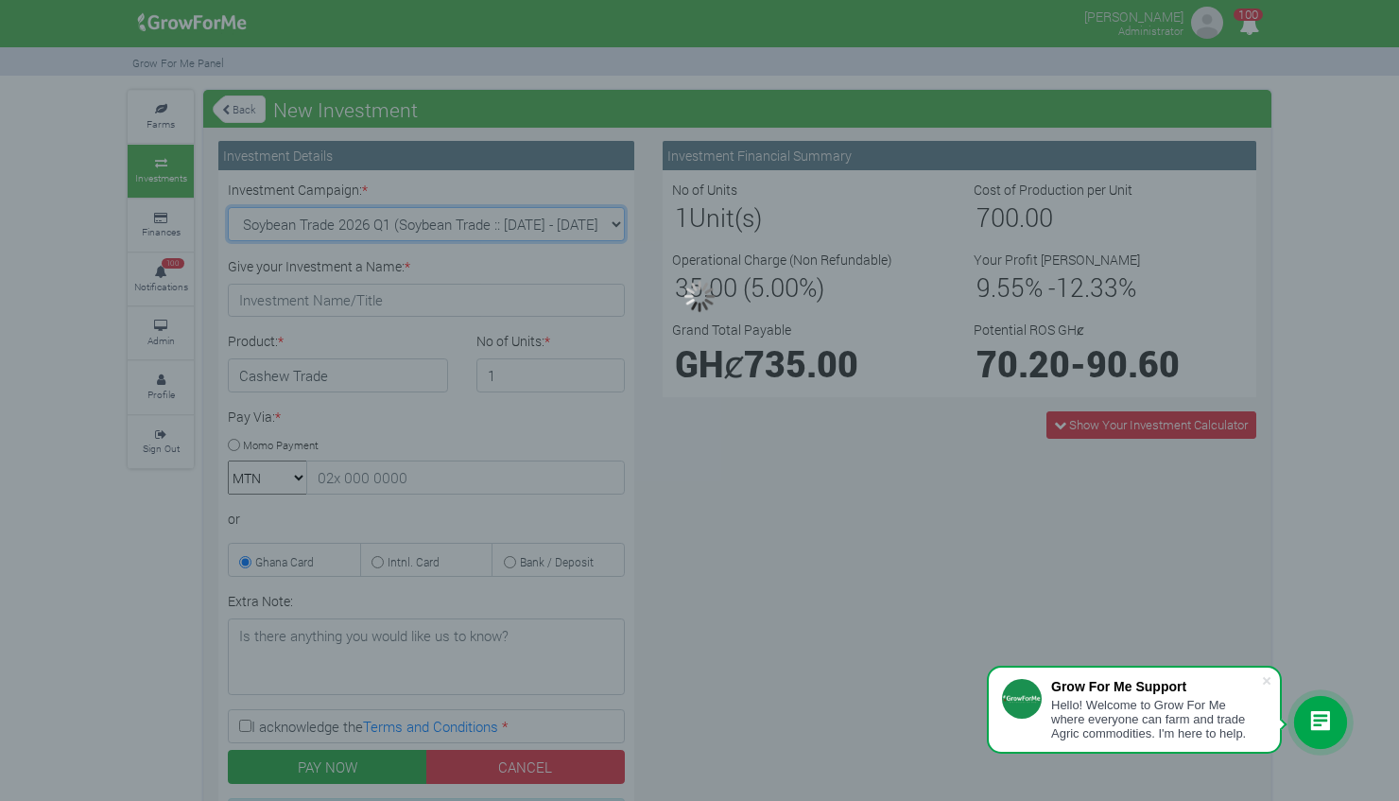
type input "1"
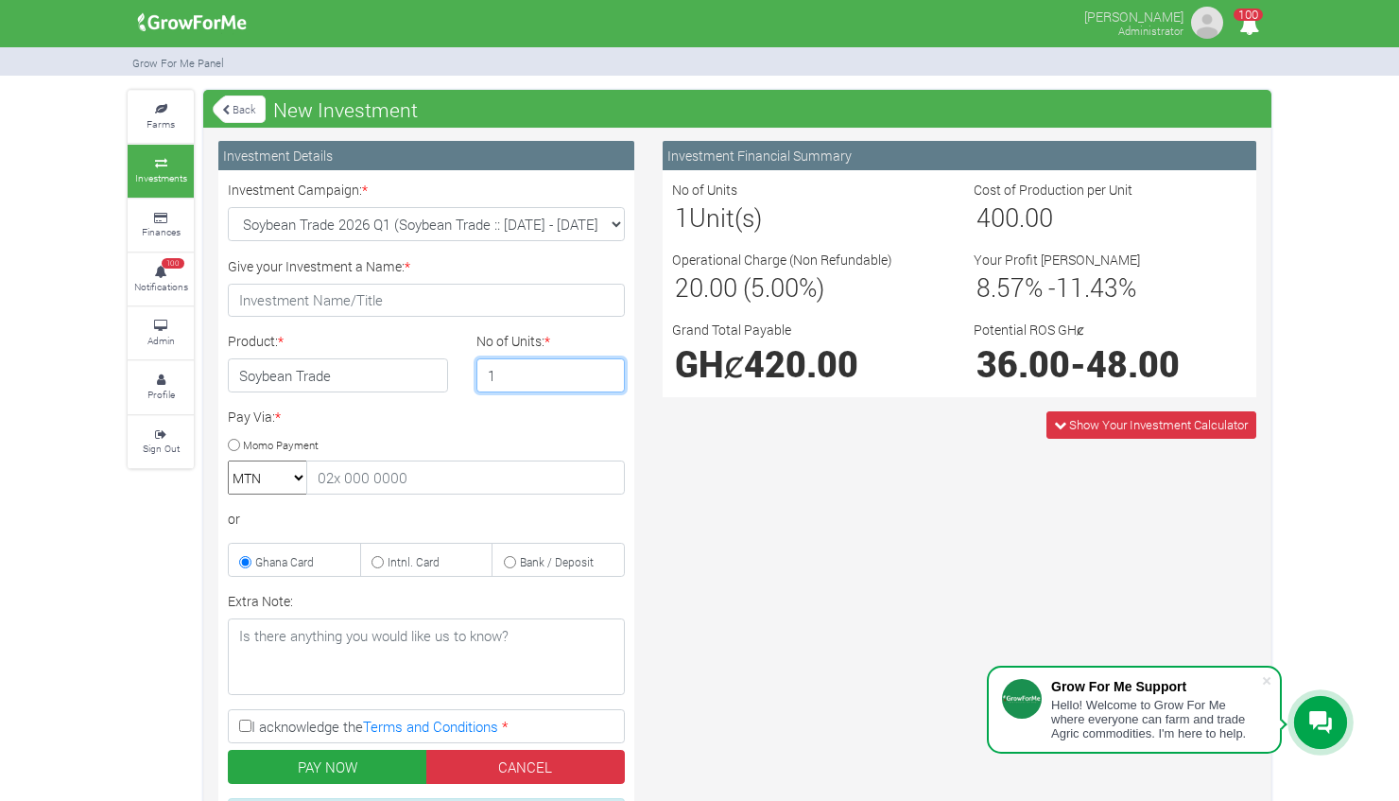
drag, startPoint x: 567, startPoint y: 360, endPoint x: 301, endPoint y: -98, distance: 530.4
click at [301, 0] on html "Grow For Me Support Hello! Welcome to Grow For Me where everyone can farm and t…" at bounding box center [699, 400] width 1399 height 801
click at [168, 323] on icon at bounding box center [160, 325] width 57 height 9
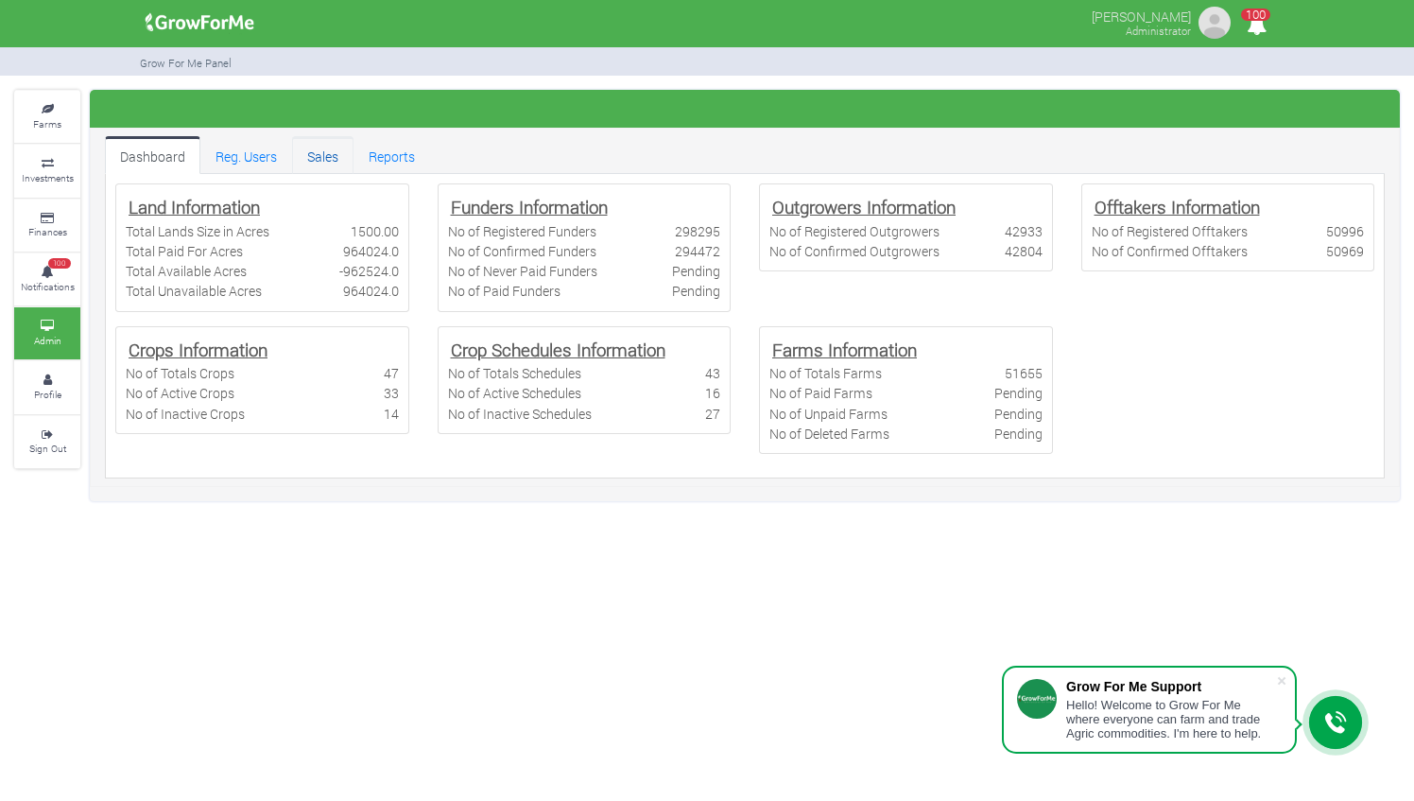
click at [327, 153] on link "Sales" at bounding box center [322, 155] width 61 height 38
